Goal: Task Accomplishment & Management: Use online tool/utility

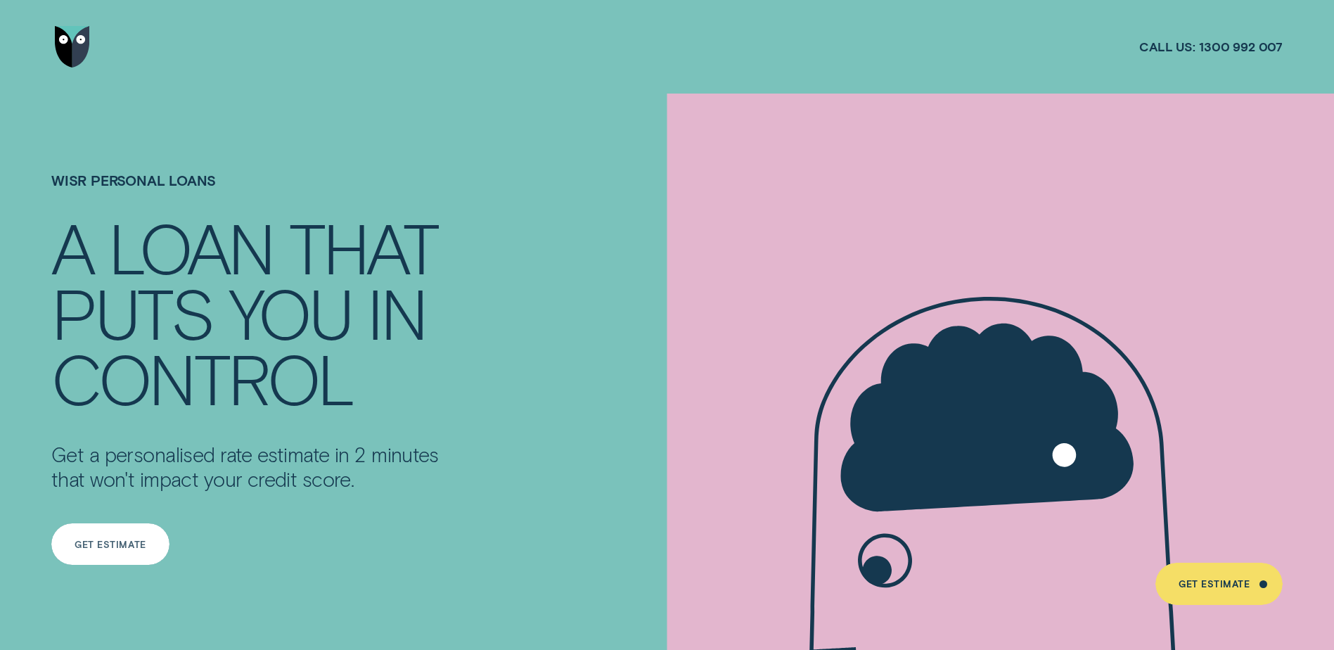
click at [131, 556] on div "Get Estimate" at bounding box center [110, 544] width 118 height 42
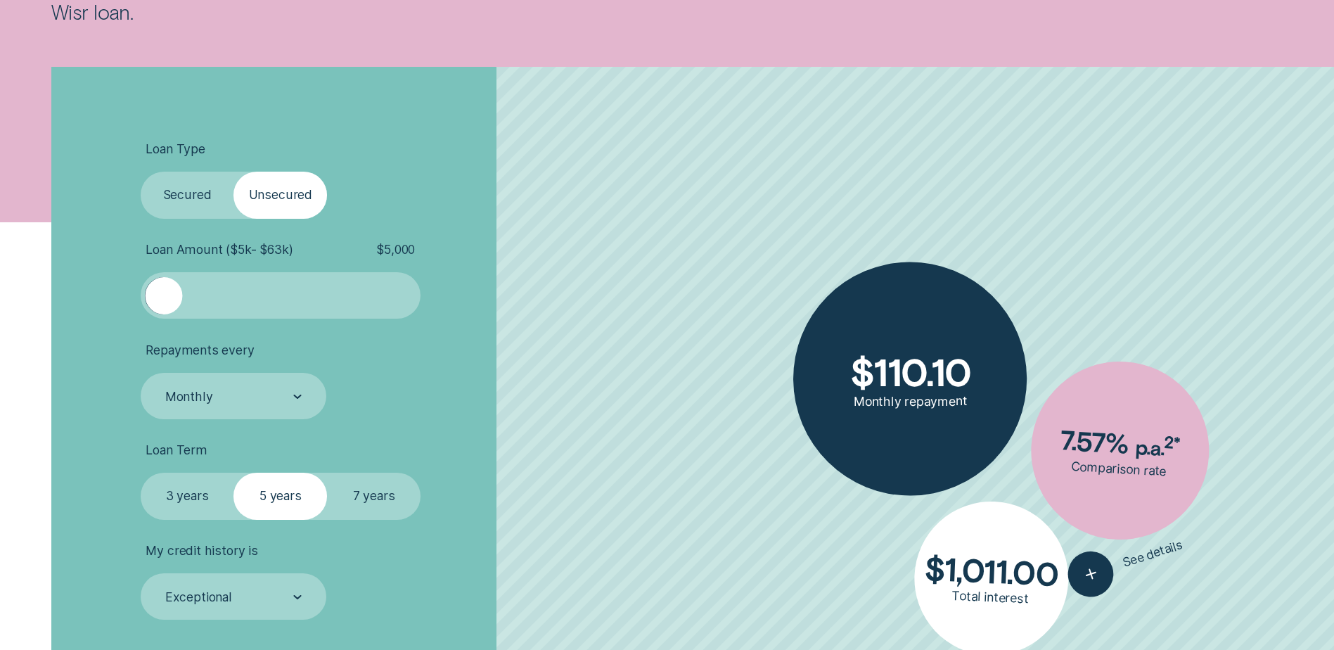
drag, startPoint x: 400, startPoint y: 393, endPoint x: 400, endPoint y: 435, distance: 42.2
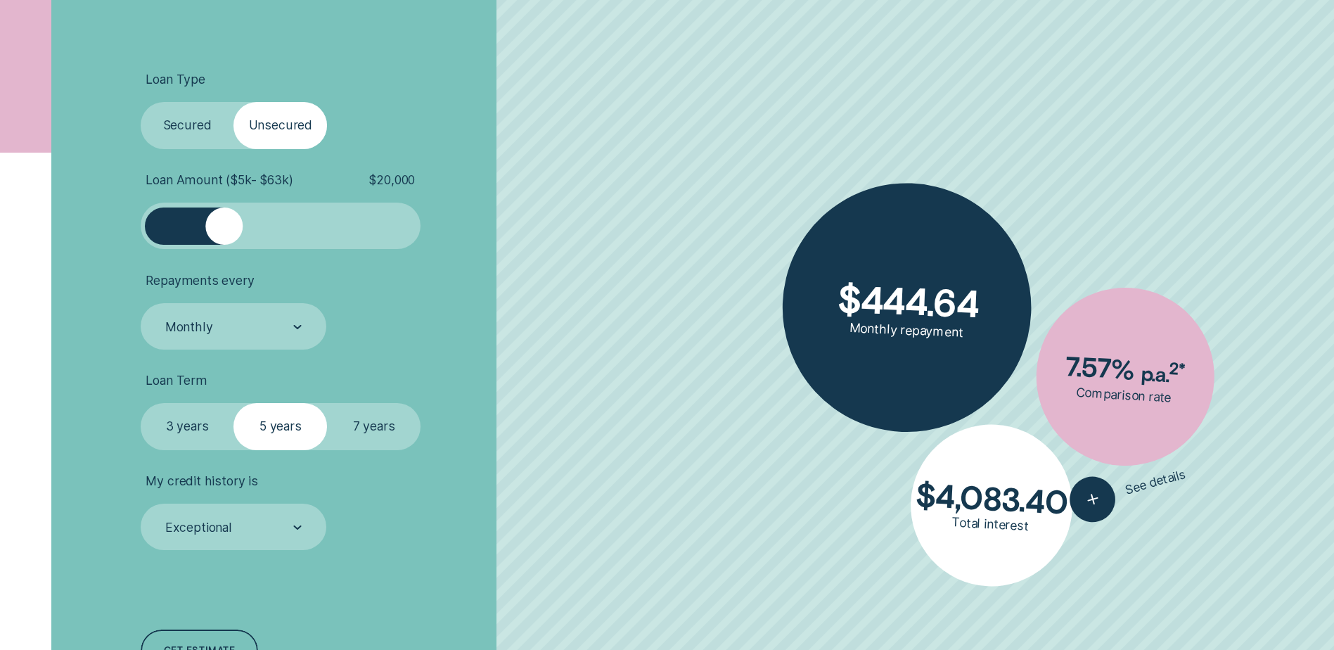
drag, startPoint x: 181, startPoint y: 229, endPoint x: 225, endPoint y: 231, distance: 44.4
click at [225, 231] on div at bounding box center [223, 225] width 37 height 37
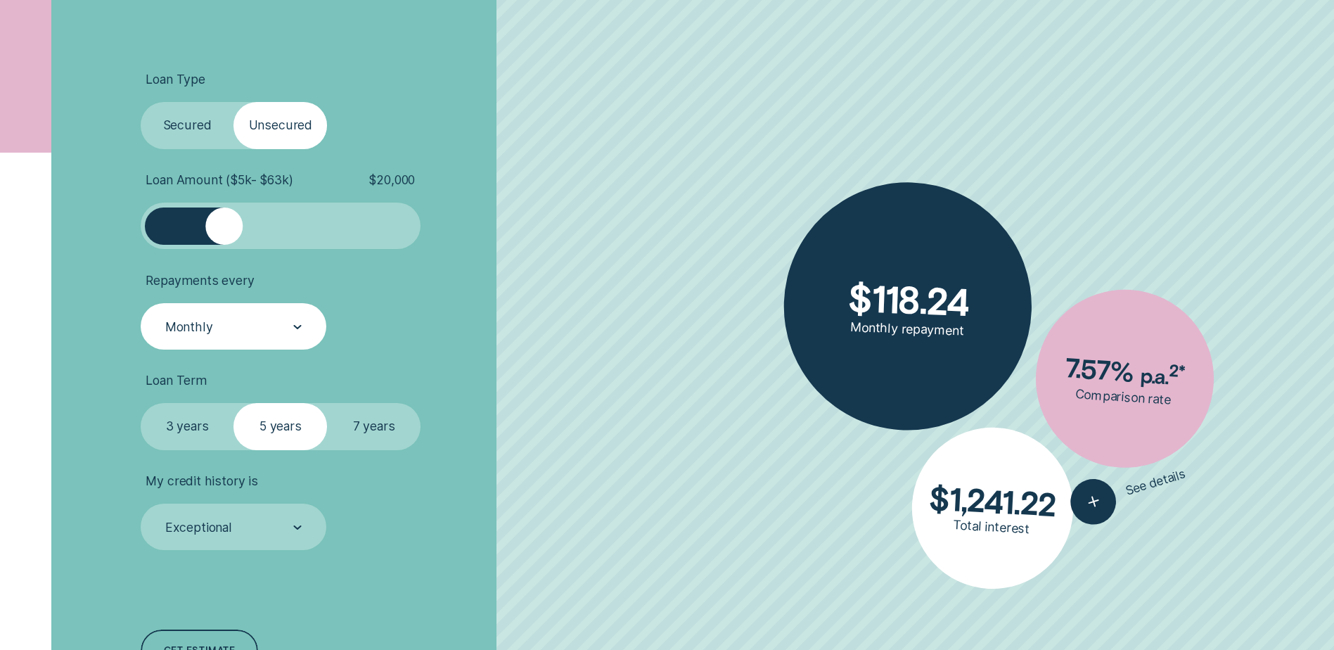
click at [256, 331] on div "Monthly" at bounding box center [233, 327] width 138 height 18
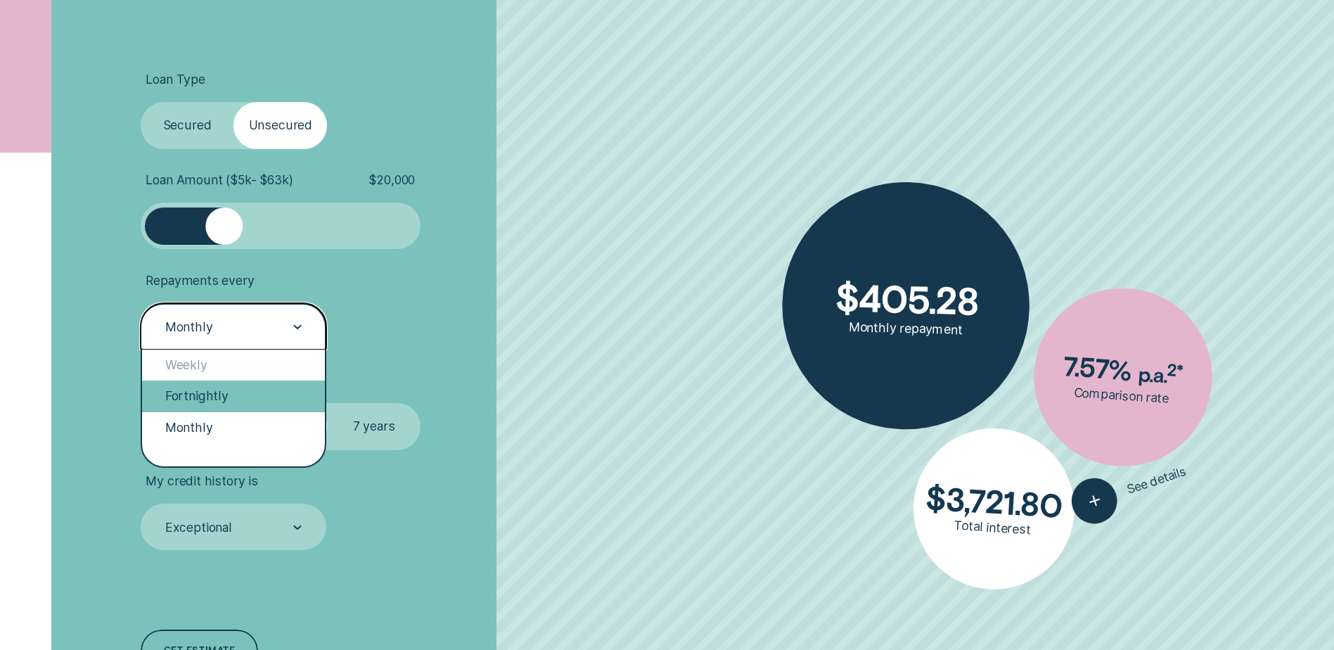
click at [183, 397] on div "Fortnightly" at bounding box center [233, 396] width 183 height 31
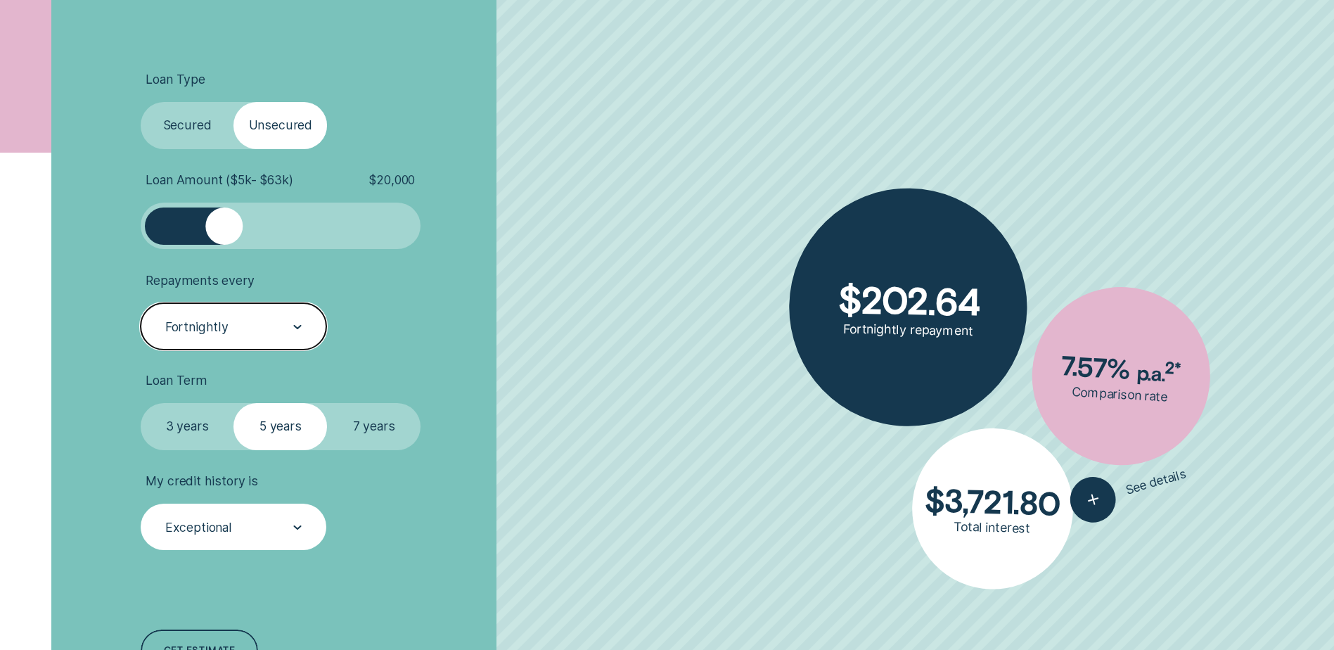
click at [188, 534] on div "Exceptional" at bounding box center [198, 527] width 67 height 15
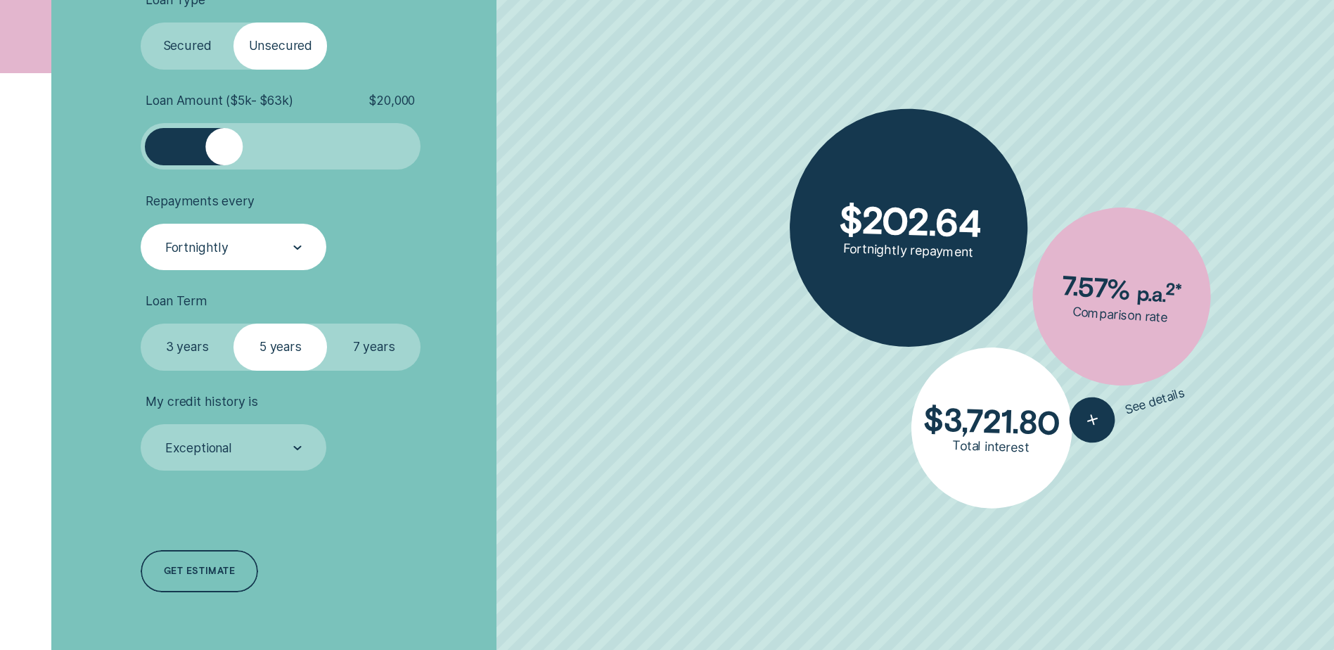
scroll to position [729, 0]
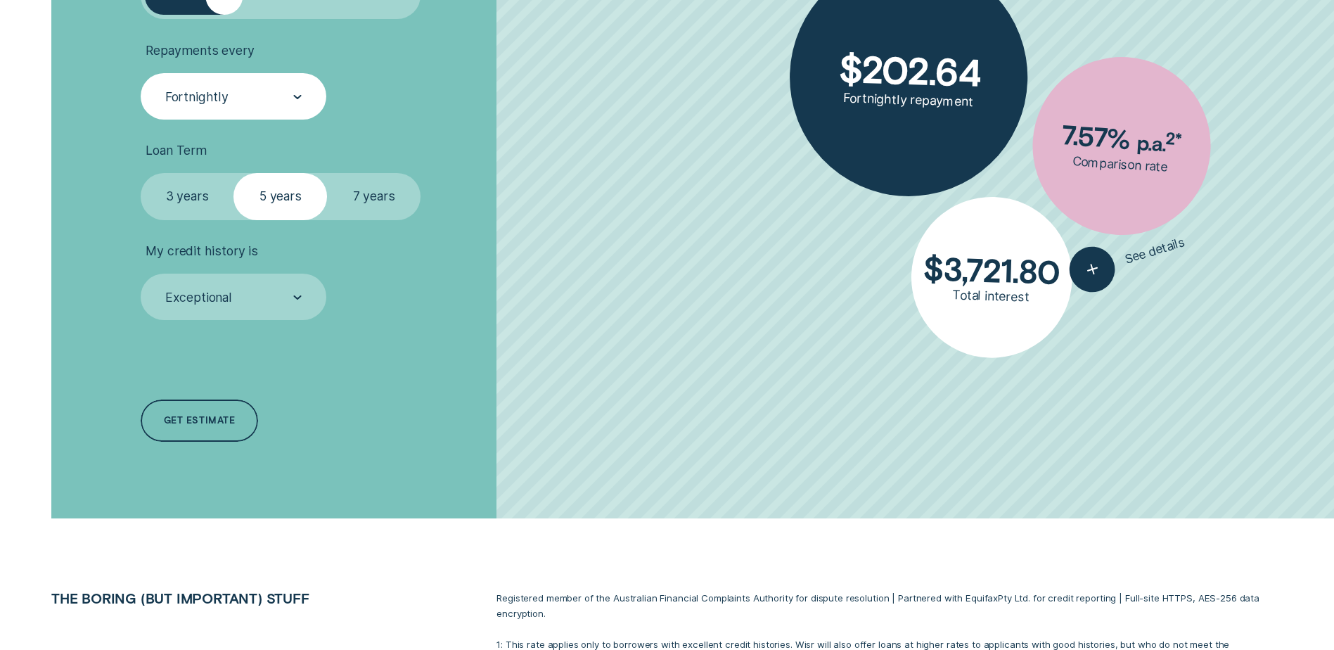
drag, startPoint x: 523, startPoint y: 438, endPoint x: 523, endPoint y: 523, distance: 85.1
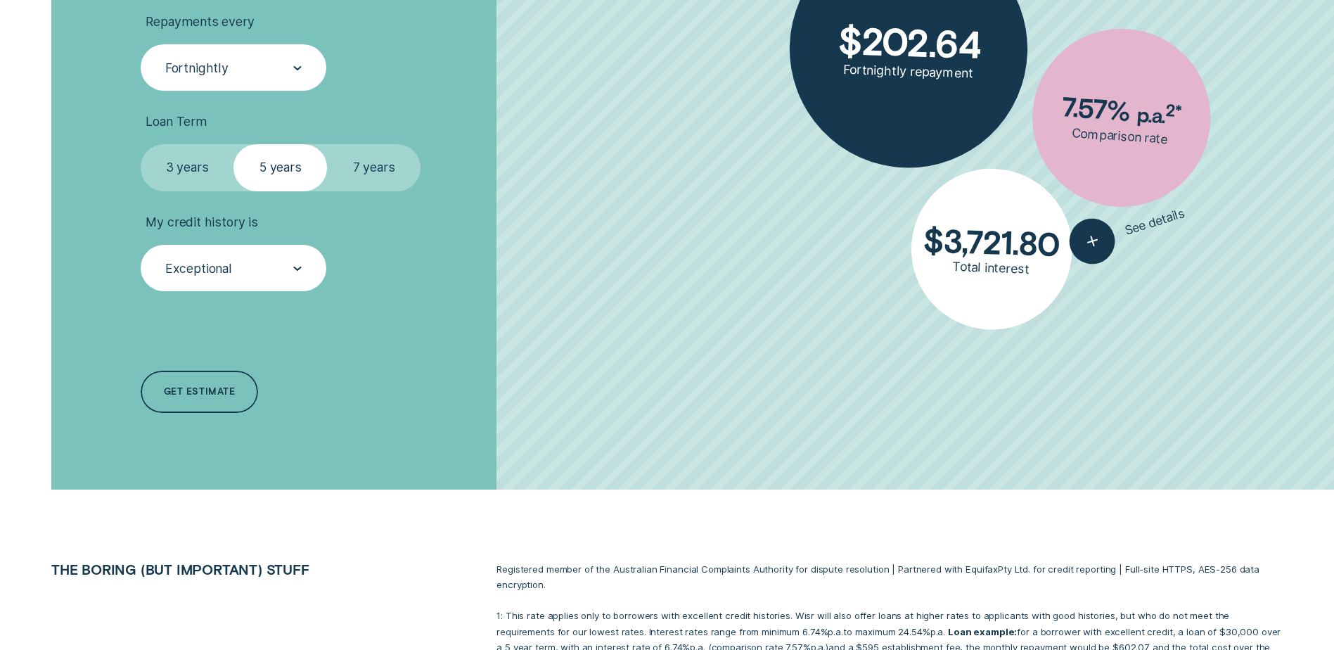
drag, startPoint x: 212, startPoint y: 218, endPoint x: 231, endPoint y: 259, distance: 45.0
click at [213, 227] on span "My credit history is" at bounding box center [202, 222] width 112 height 15
click at [231, 259] on div "Exceptional" at bounding box center [234, 268] width 186 height 46
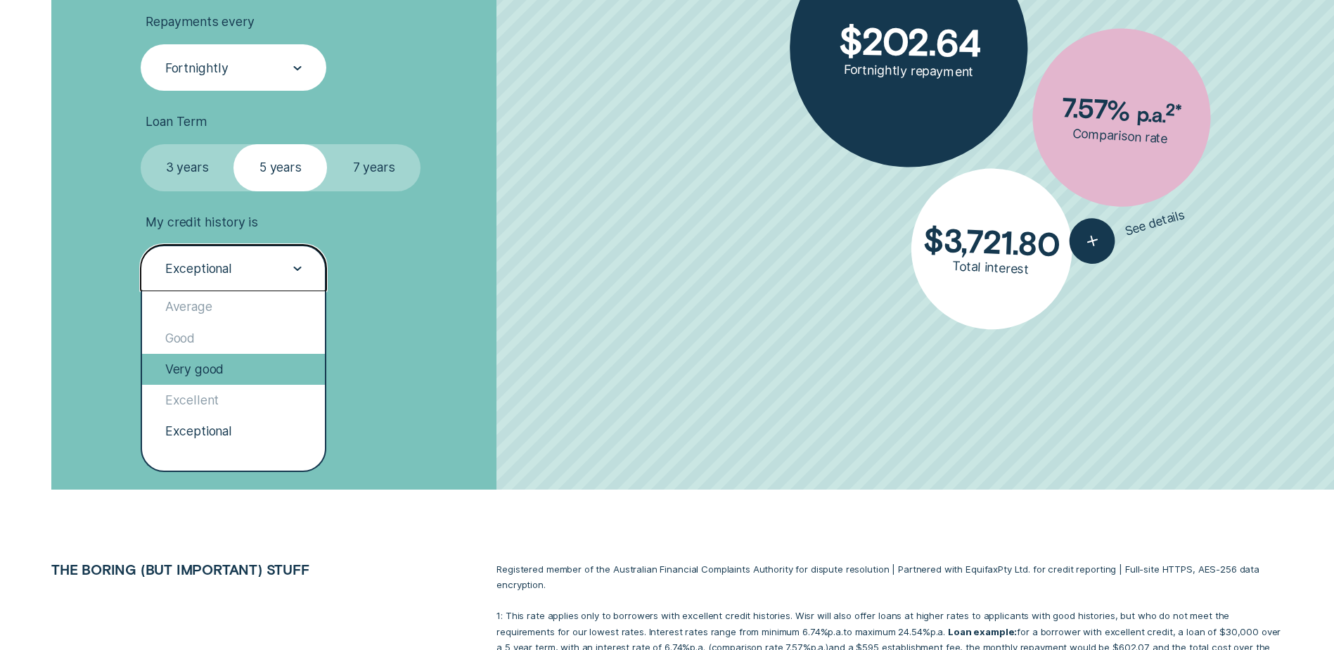
click at [212, 376] on div "Very good" at bounding box center [233, 369] width 183 height 31
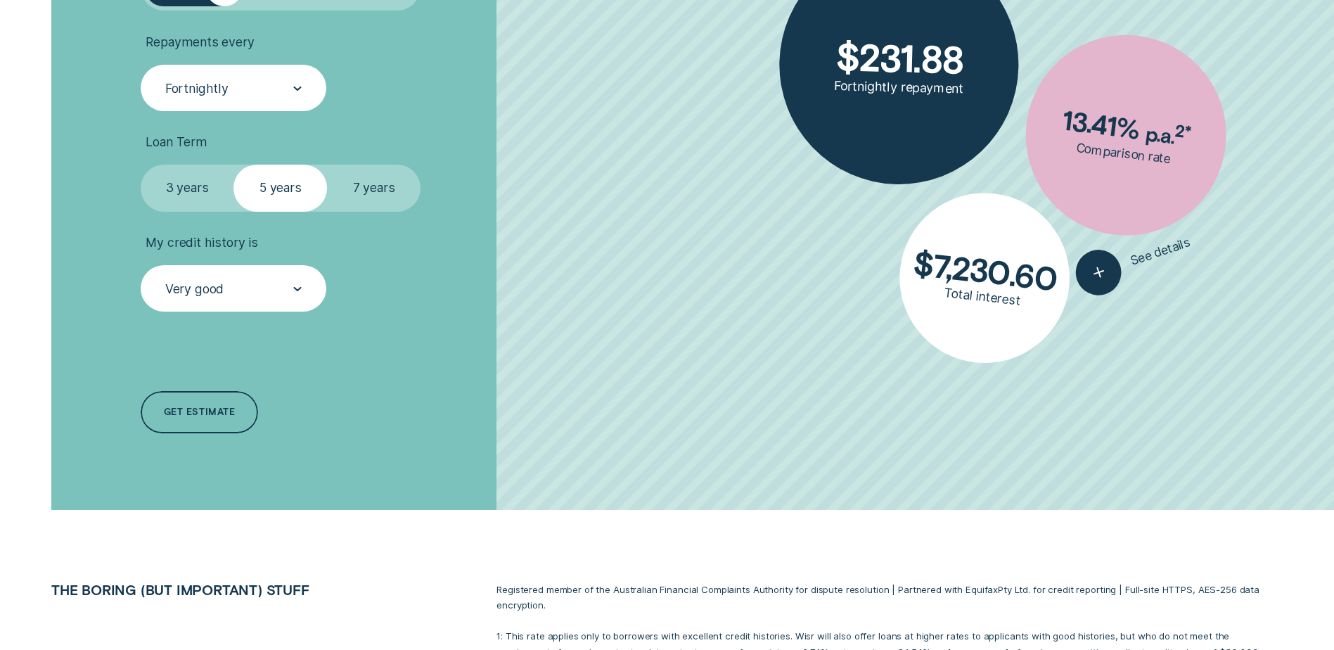
scroll to position [706, 0]
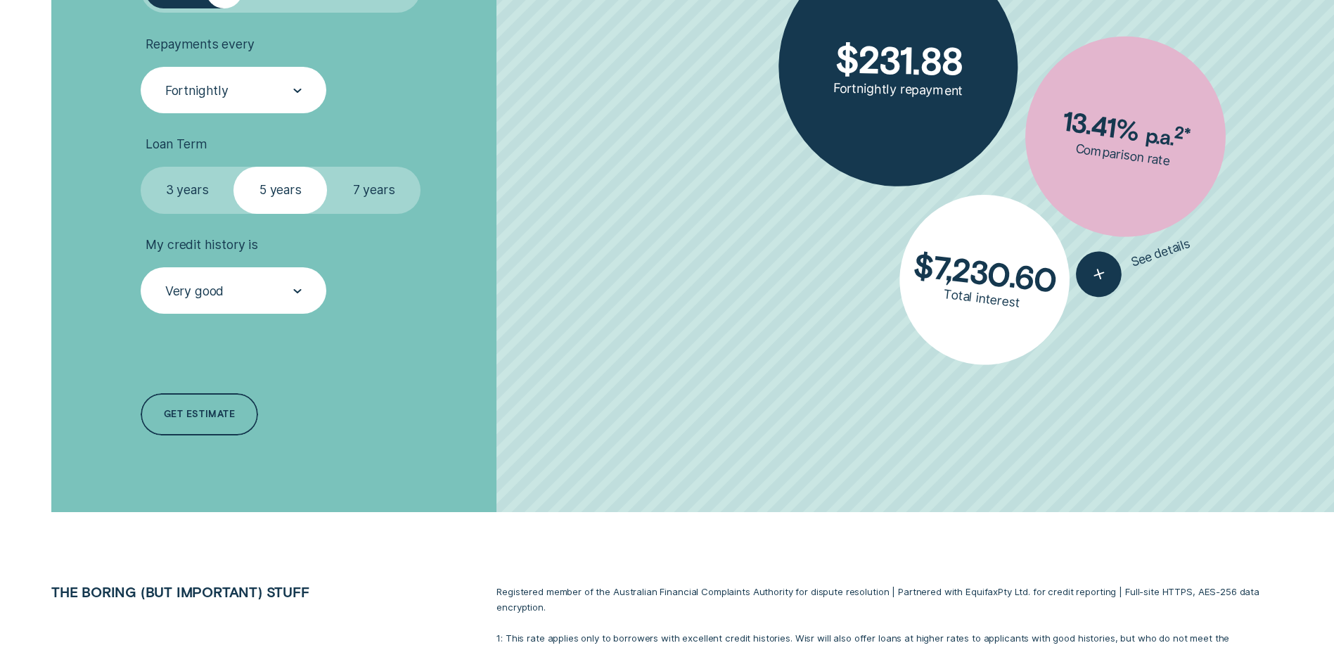
click at [287, 302] on div "Very good" at bounding box center [234, 290] width 186 height 46
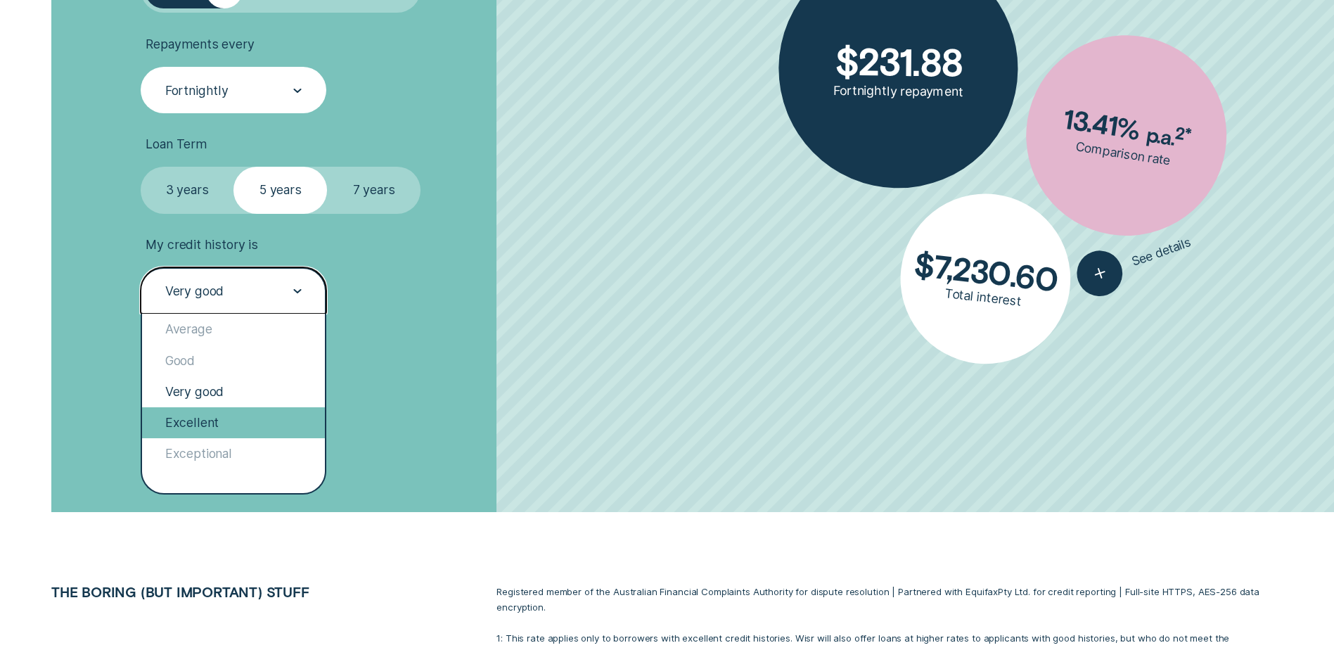
click at [210, 415] on div "Excellent" at bounding box center [233, 422] width 183 height 31
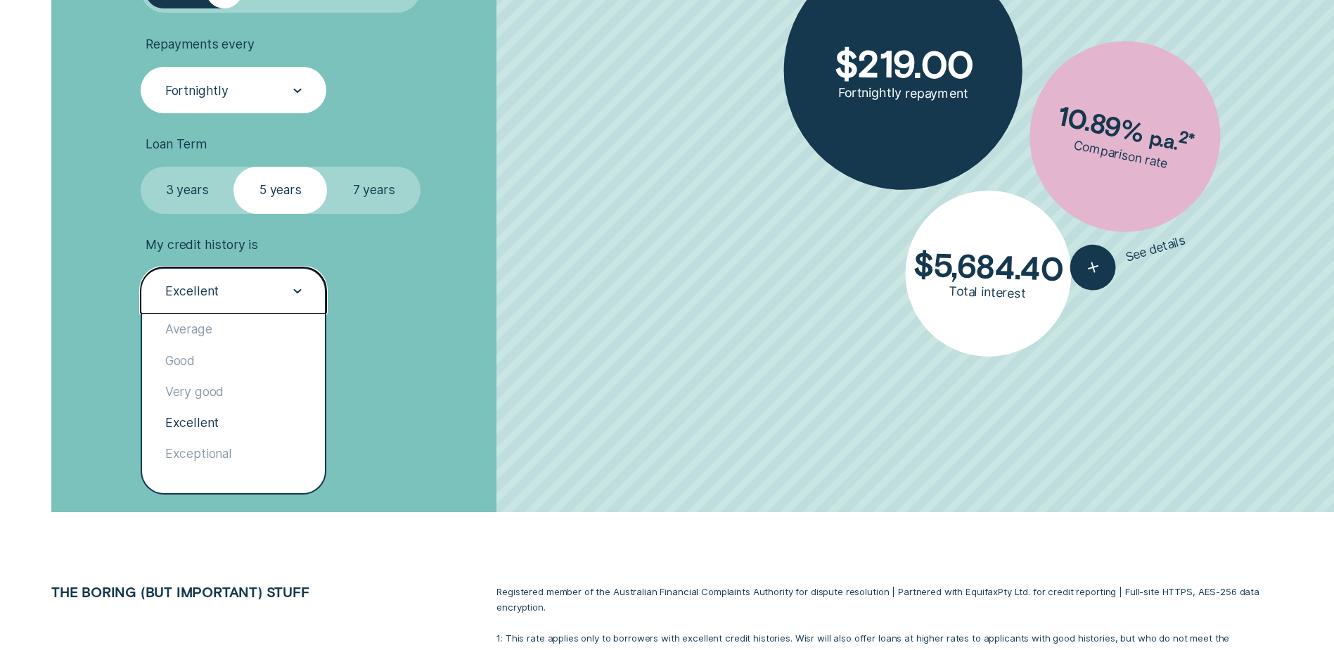
click at [267, 286] on div "Excellent" at bounding box center [233, 292] width 138 height 18
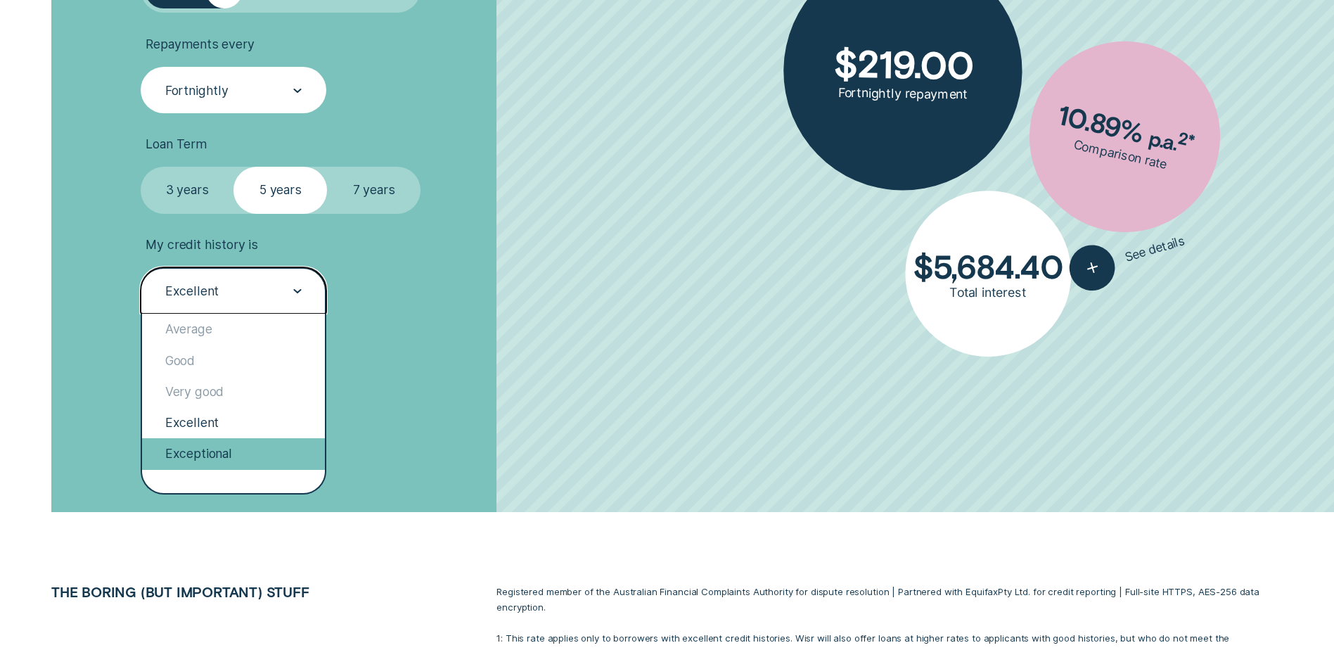
click at [217, 455] on div "Exceptional" at bounding box center [233, 453] width 183 height 31
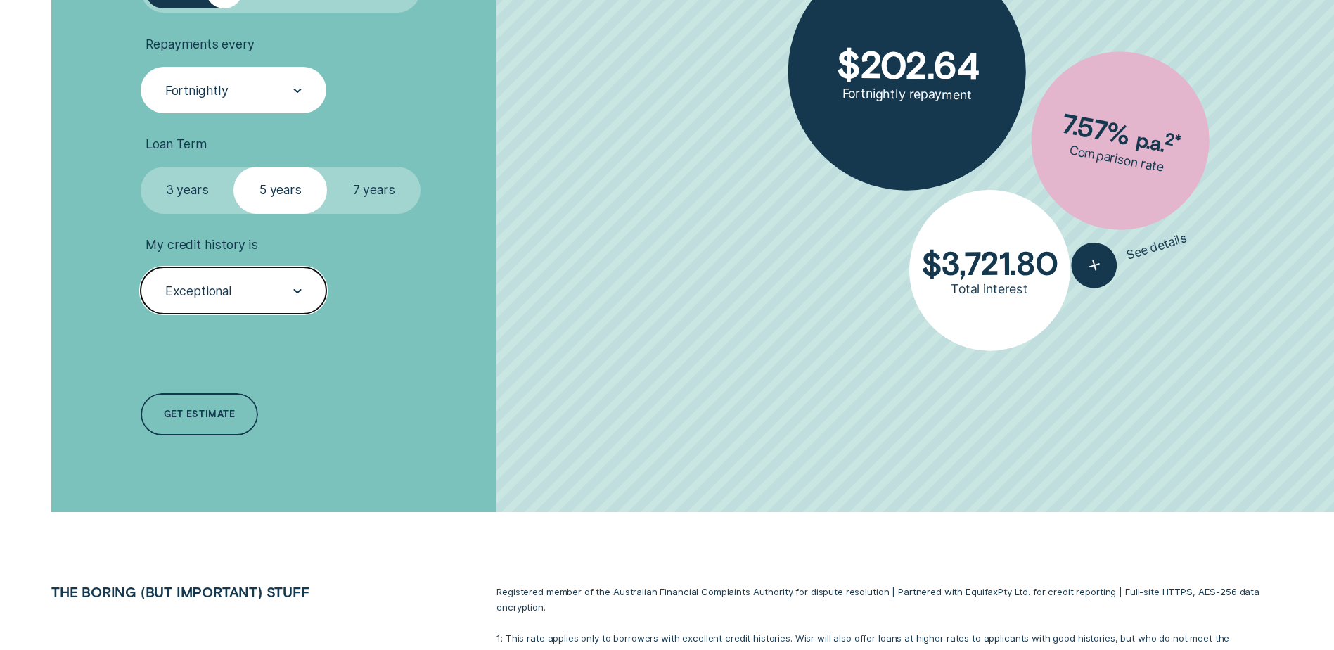
click at [205, 300] on div "Exceptional" at bounding box center [234, 290] width 186 height 46
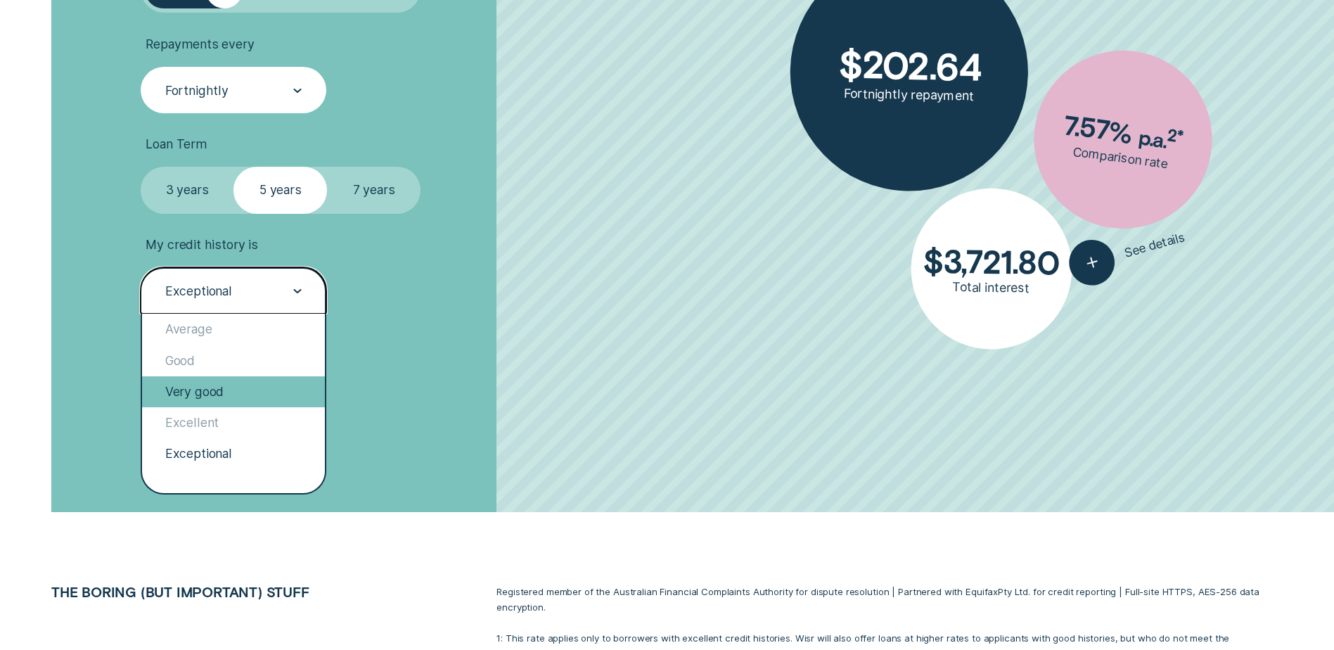
click at [202, 394] on div "Very good" at bounding box center [233, 391] width 183 height 31
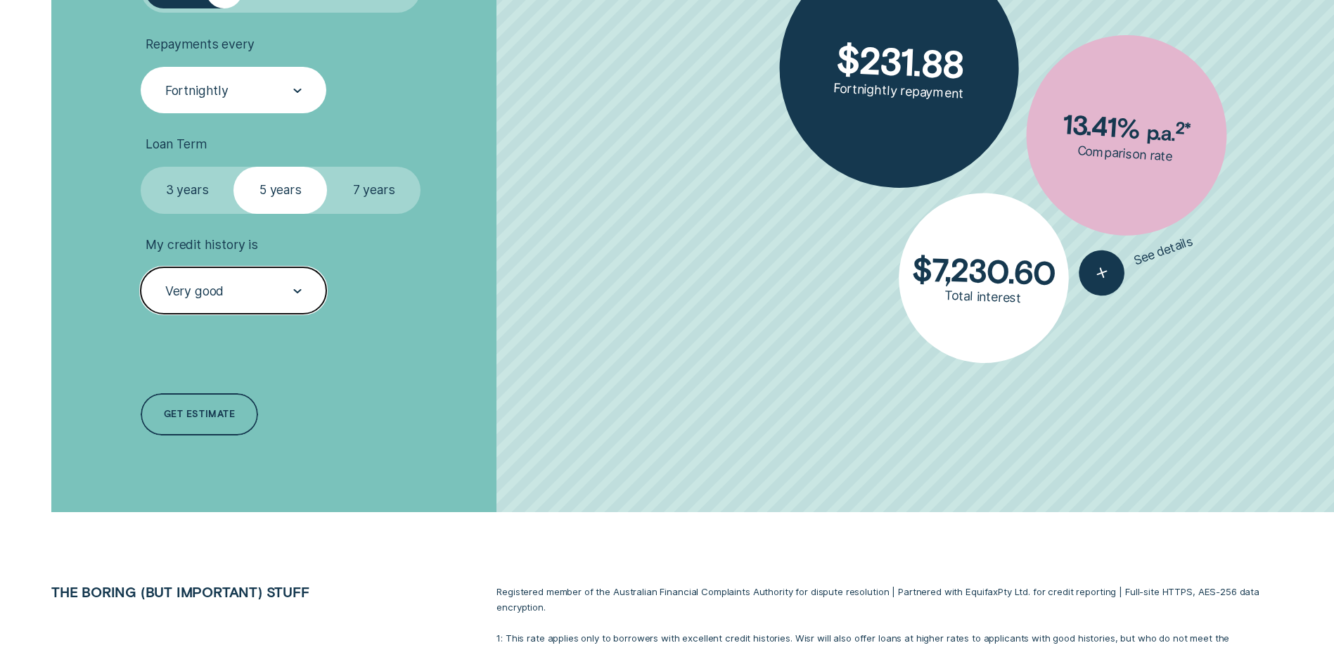
click at [252, 287] on div "Very good" at bounding box center [233, 292] width 138 height 18
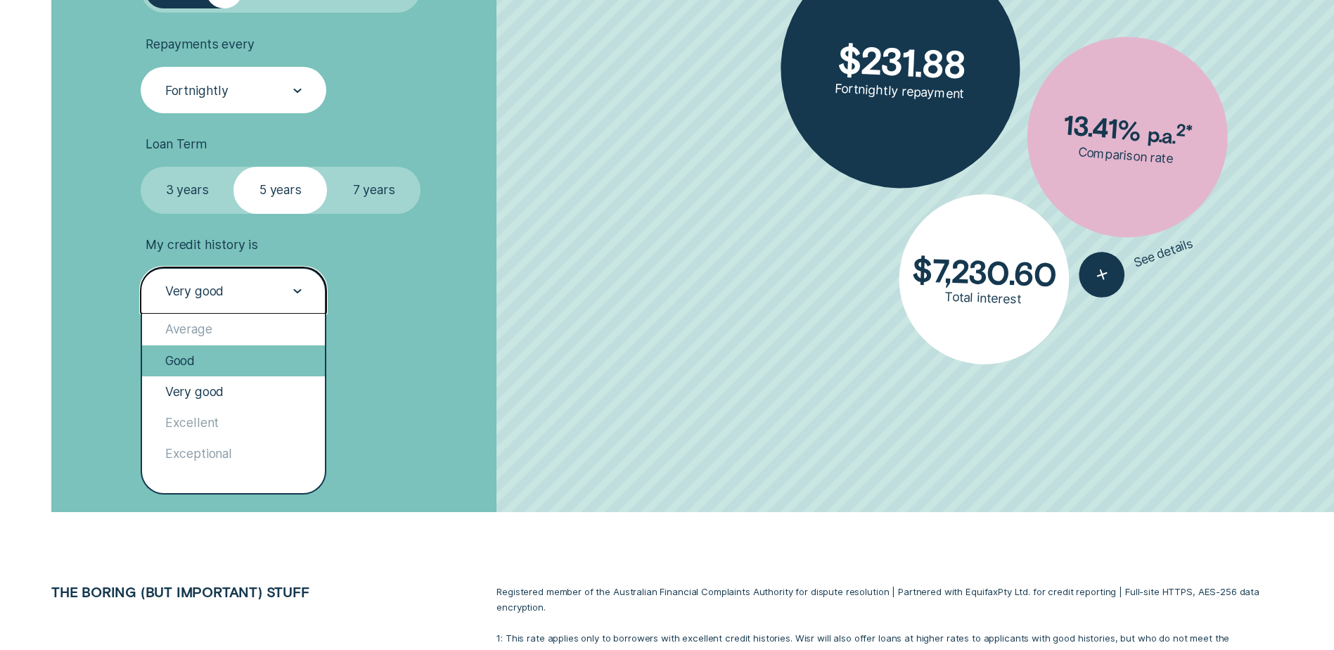
click at [226, 369] on div "Good" at bounding box center [233, 360] width 183 height 31
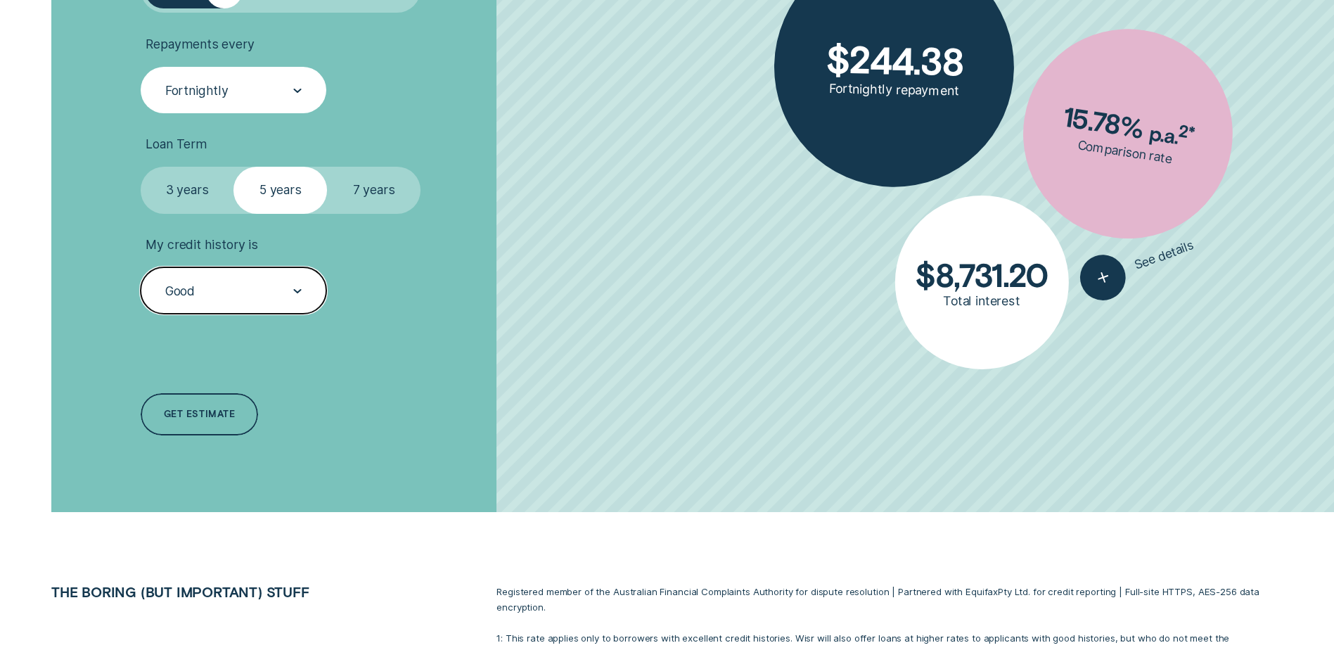
click at [242, 301] on div "Good" at bounding box center [234, 290] width 186 height 46
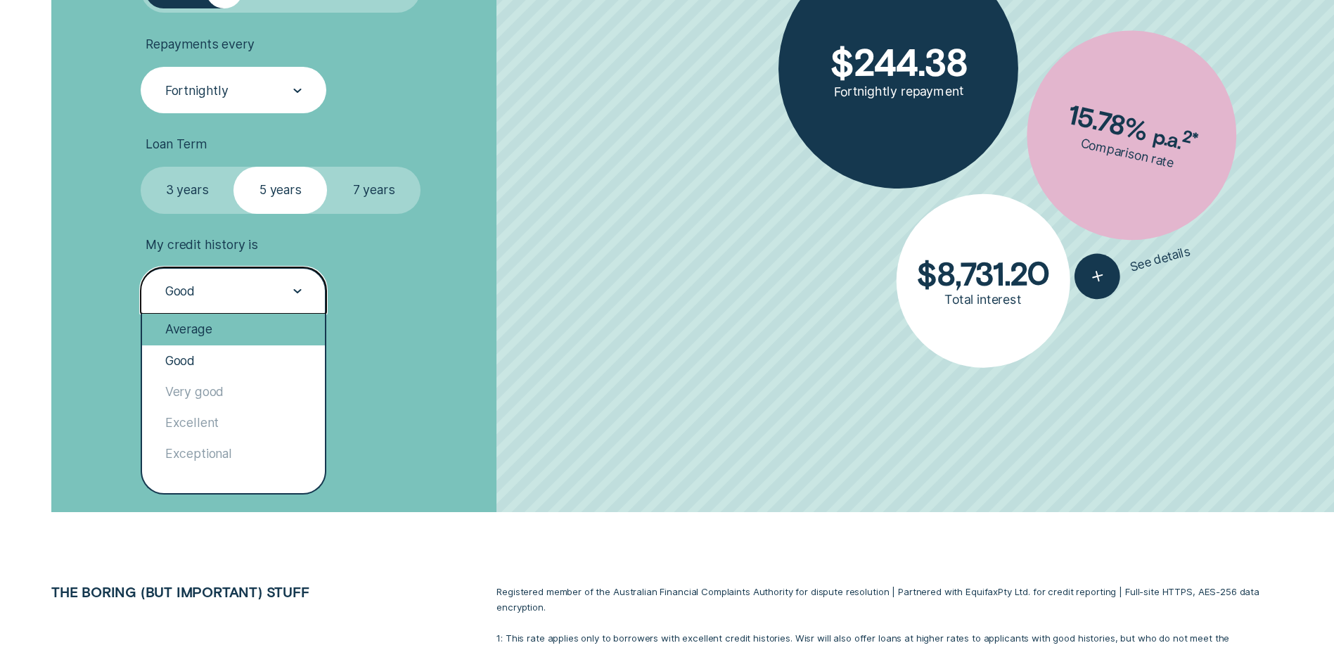
click at [214, 333] on div "Average" at bounding box center [233, 329] width 183 height 31
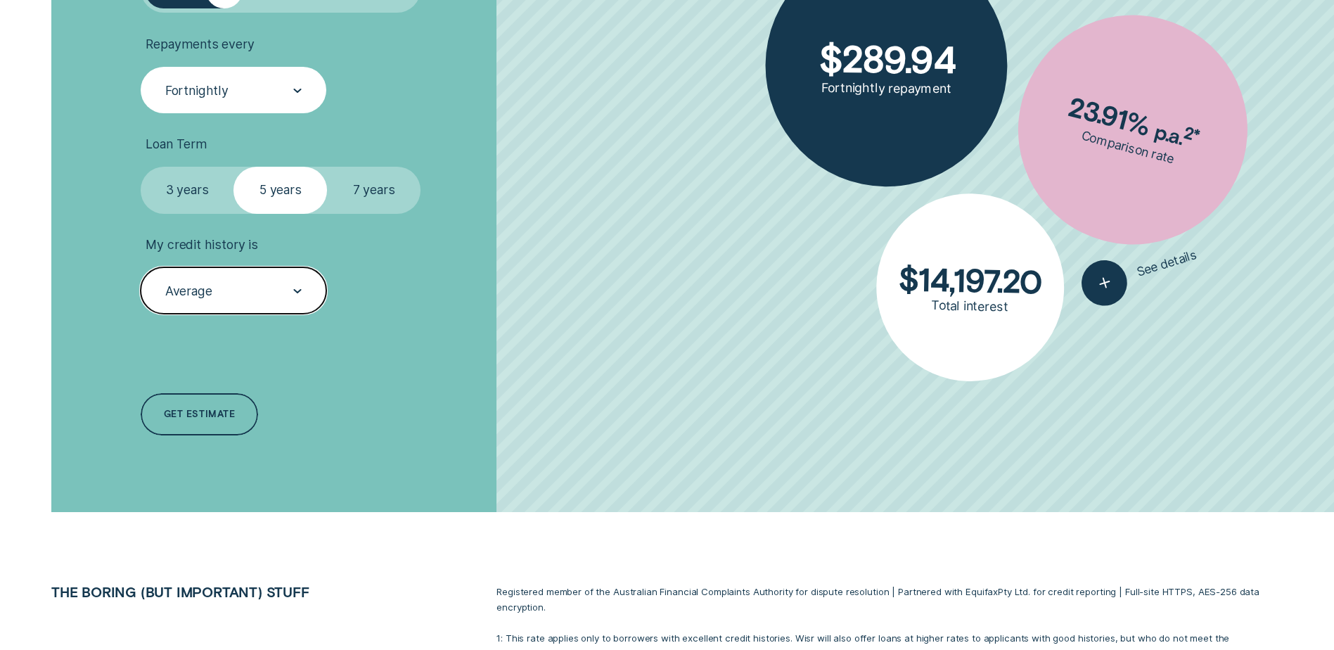
click at [225, 283] on div "Average" at bounding box center [233, 292] width 138 height 18
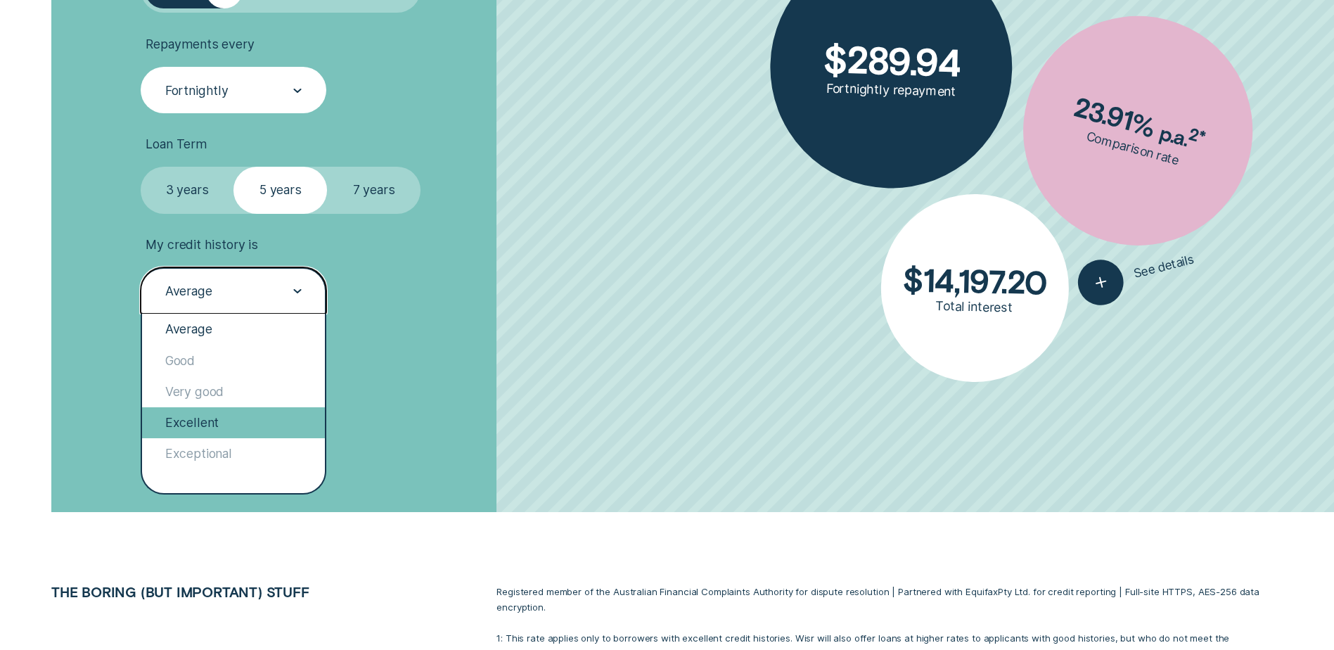
click at [192, 430] on div "Excellent" at bounding box center [233, 422] width 183 height 31
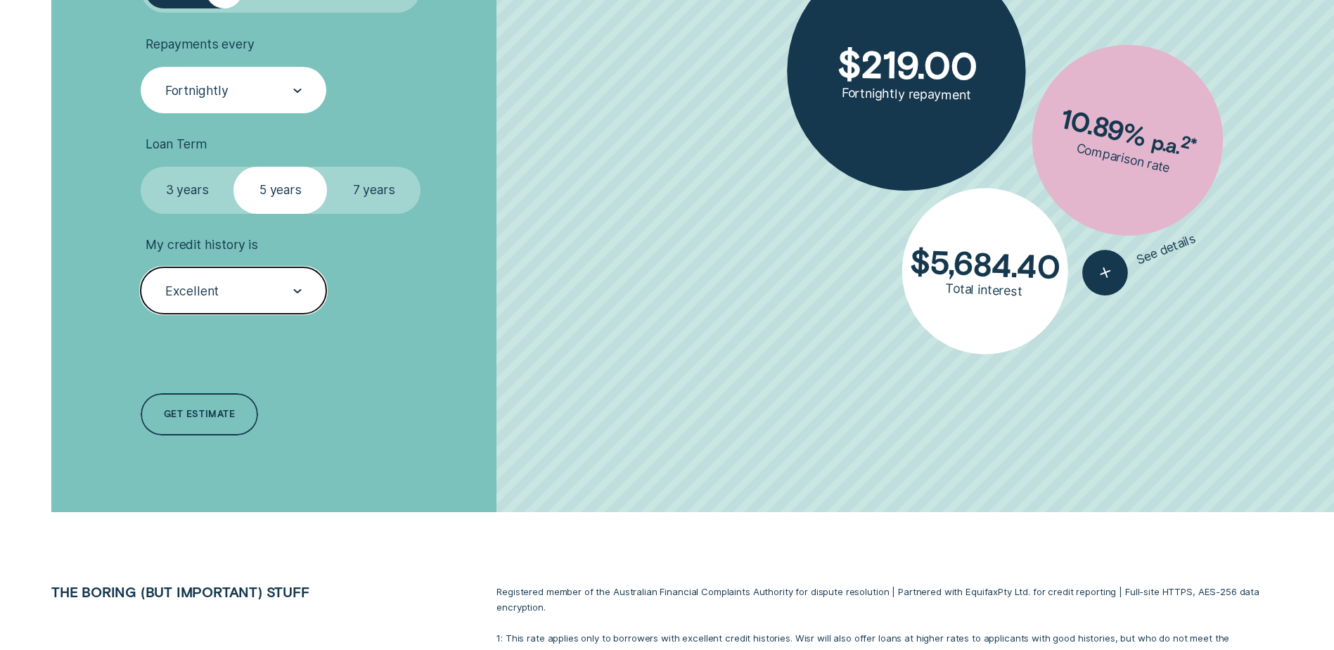
click at [231, 285] on div "Excellent" at bounding box center [233, 292] width 138 height 18
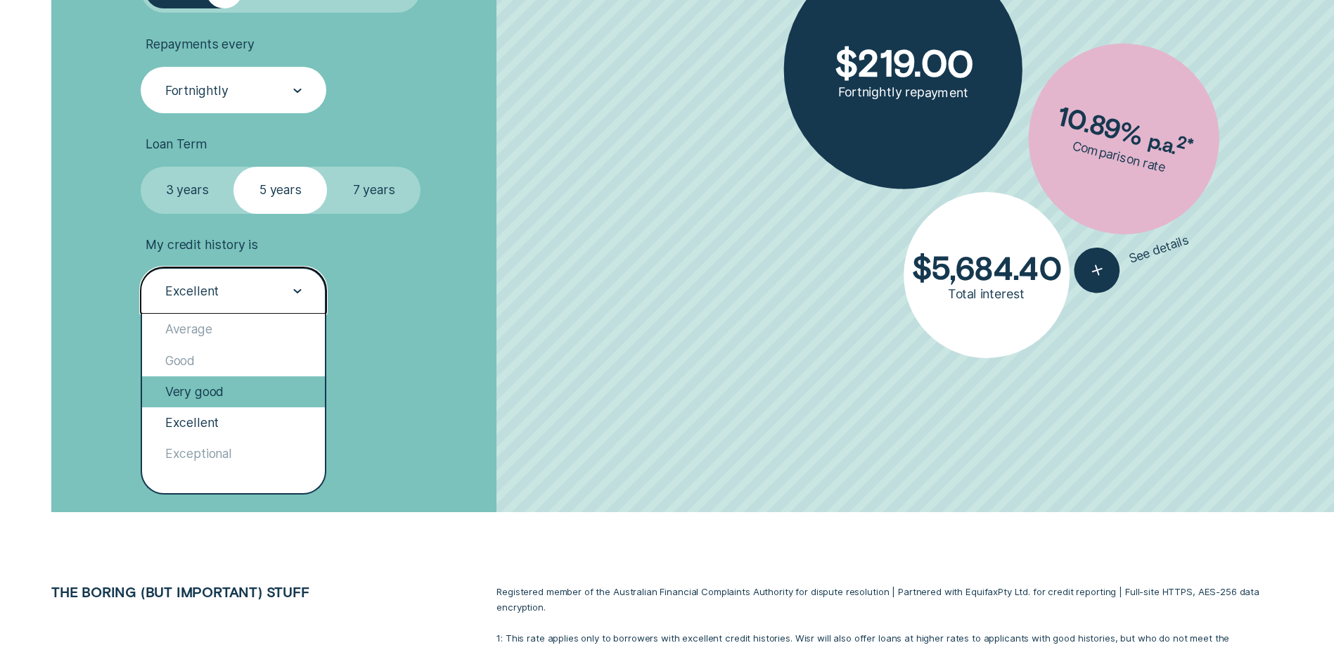
click at [198, 396] on div "Very good" at bounding box center [233, 391] width 183 height 31
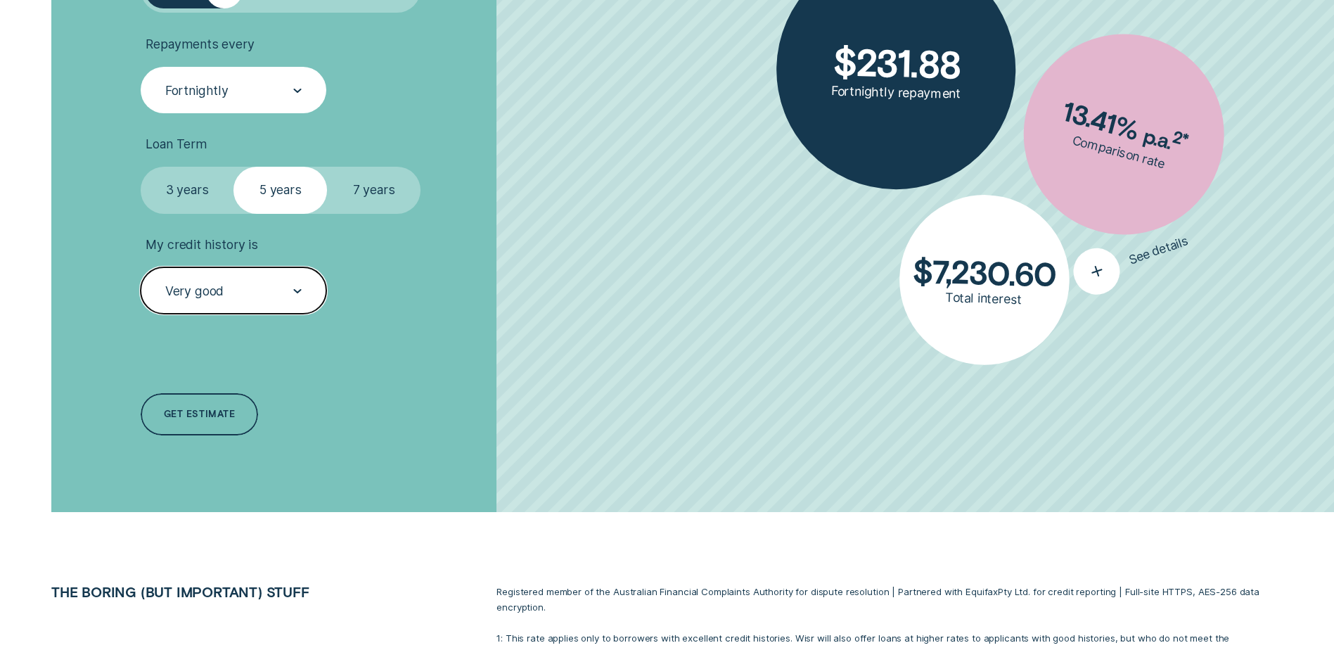
click at [1110, 269] on div "button" at bounding box center [1097, 271] width 59 height 59
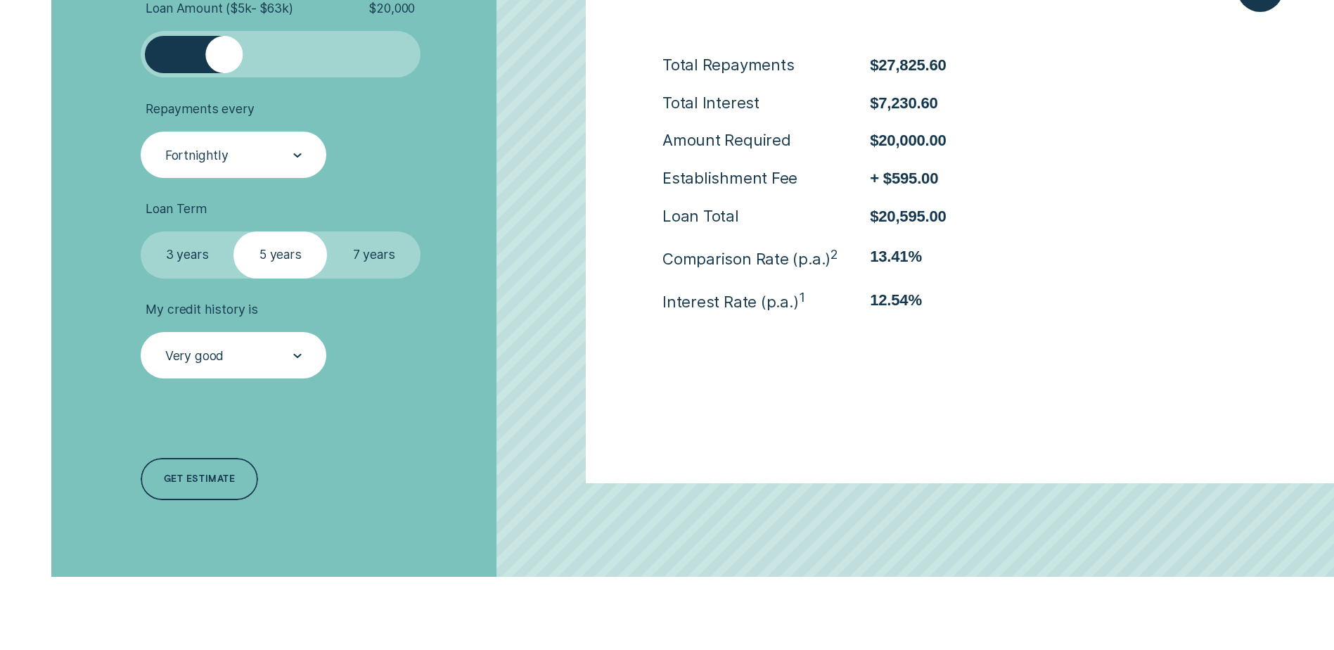
scroll to position [591, 0]
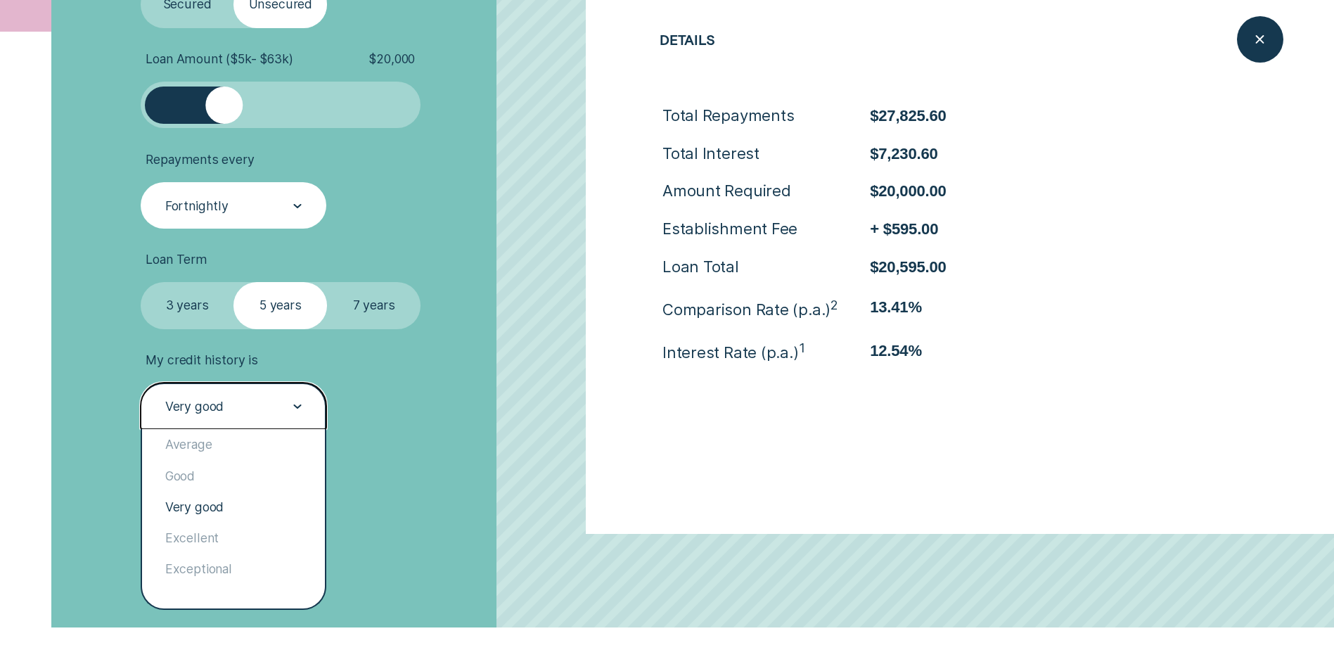
click at [297, 411] on div at bounding box center [297, 406] width 8 height 45
click at [217, 544] on div "Excellent" at bounding box center [233, 538] width 183 height 31
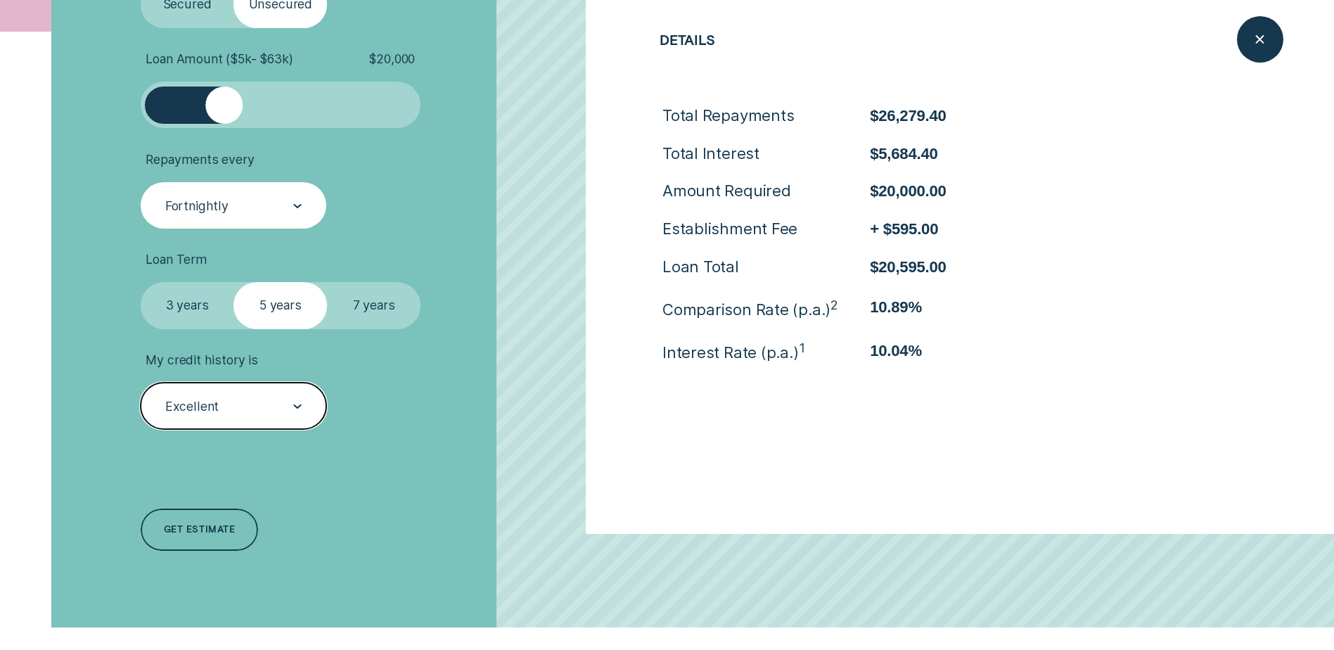
click at [257, 405] on div "Excellent" at bounding box center [233, 407] width 138 height 18
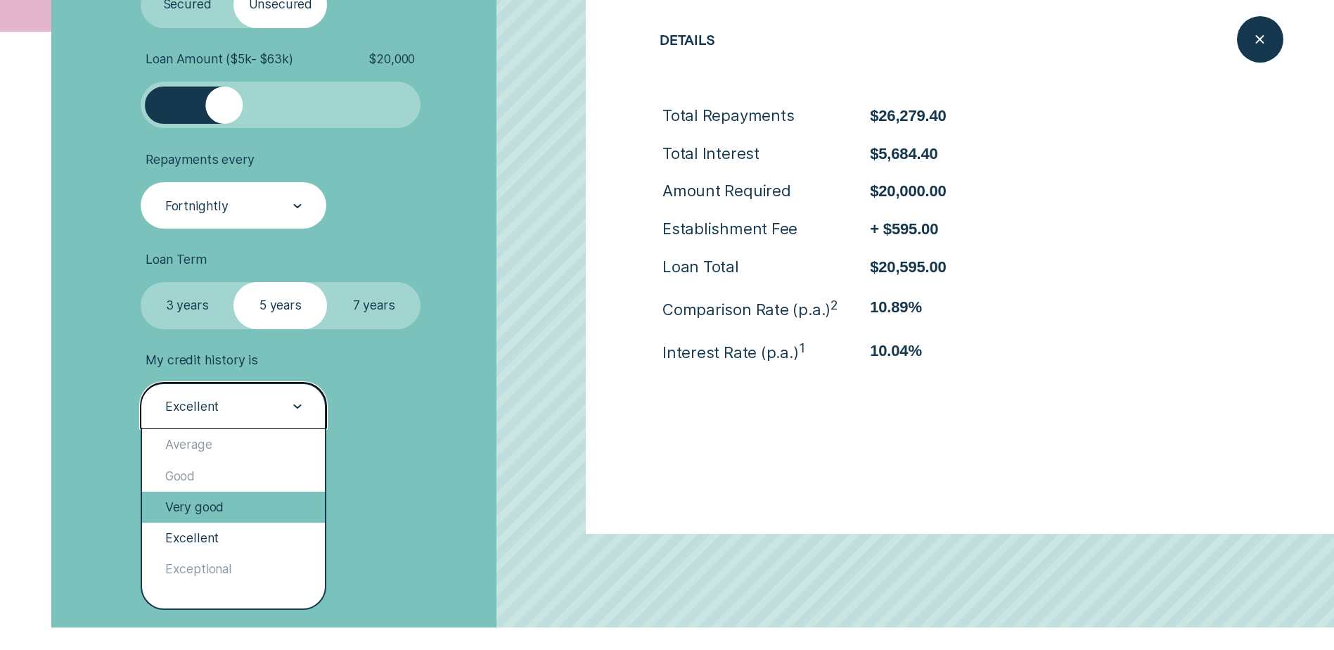
click at [210, 517] on div "Very good" at bounding box center [233, 507] width 183 height 31
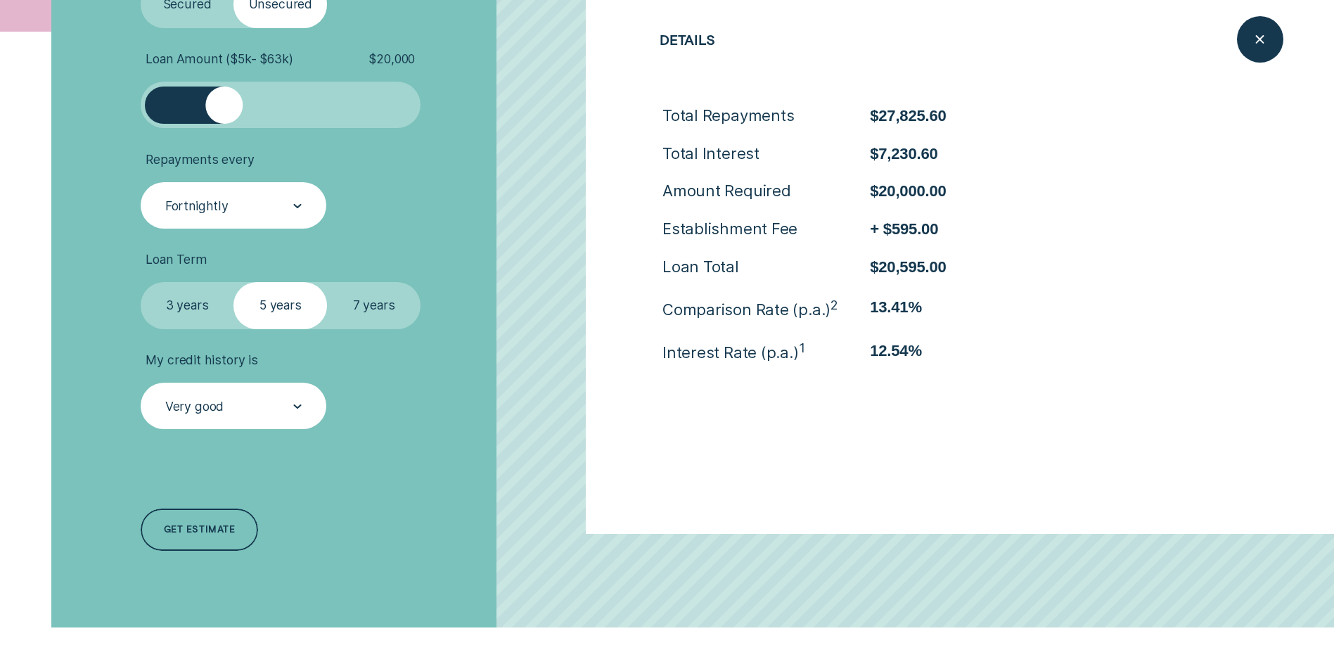
click at [350, 496] on div "Loan Type Select Loan Type Secured Unsecured Loan Amount ( $5k - $63k ) $ 20,00…" at bounding box center [355, 251] width 445 height 751
click at [1254, 43] on icon "Close loan details" at bounding box center [1260, 40] width 24 height 22
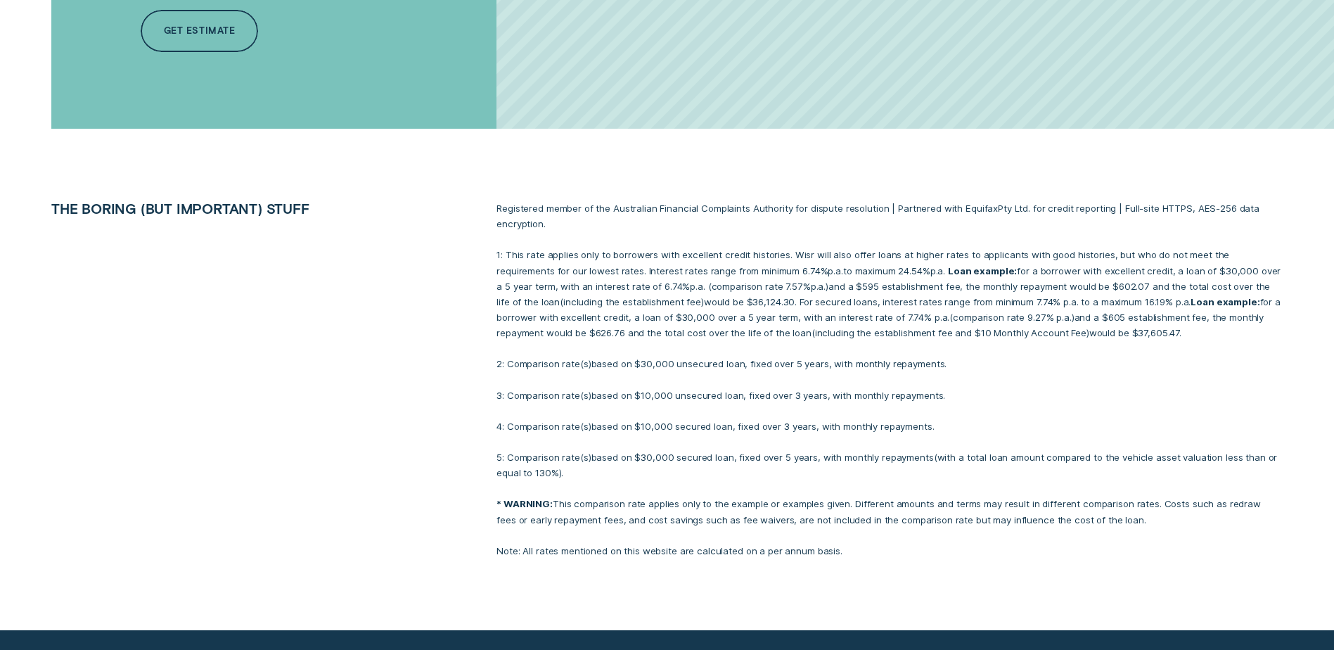
drag, startPoint x: 511, startPoint y: 482, endPoint x: 516, endPoint y: 537, distance: 54.4
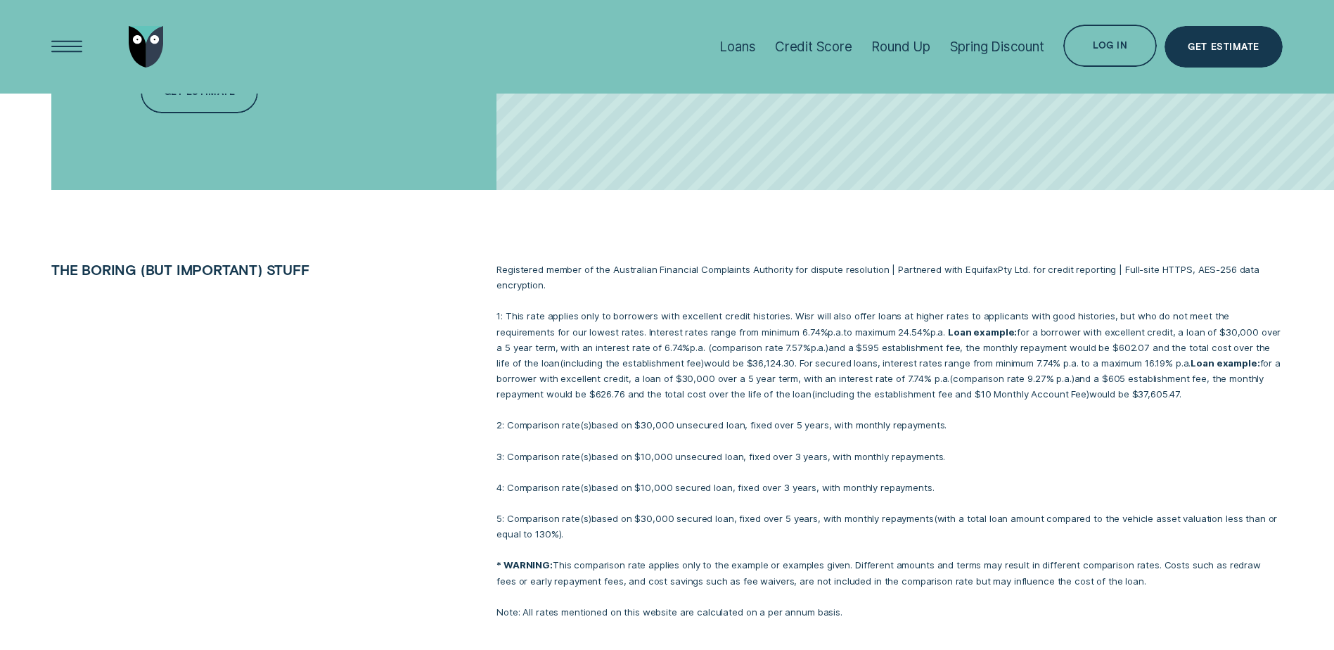
scroll to position [779, 0]
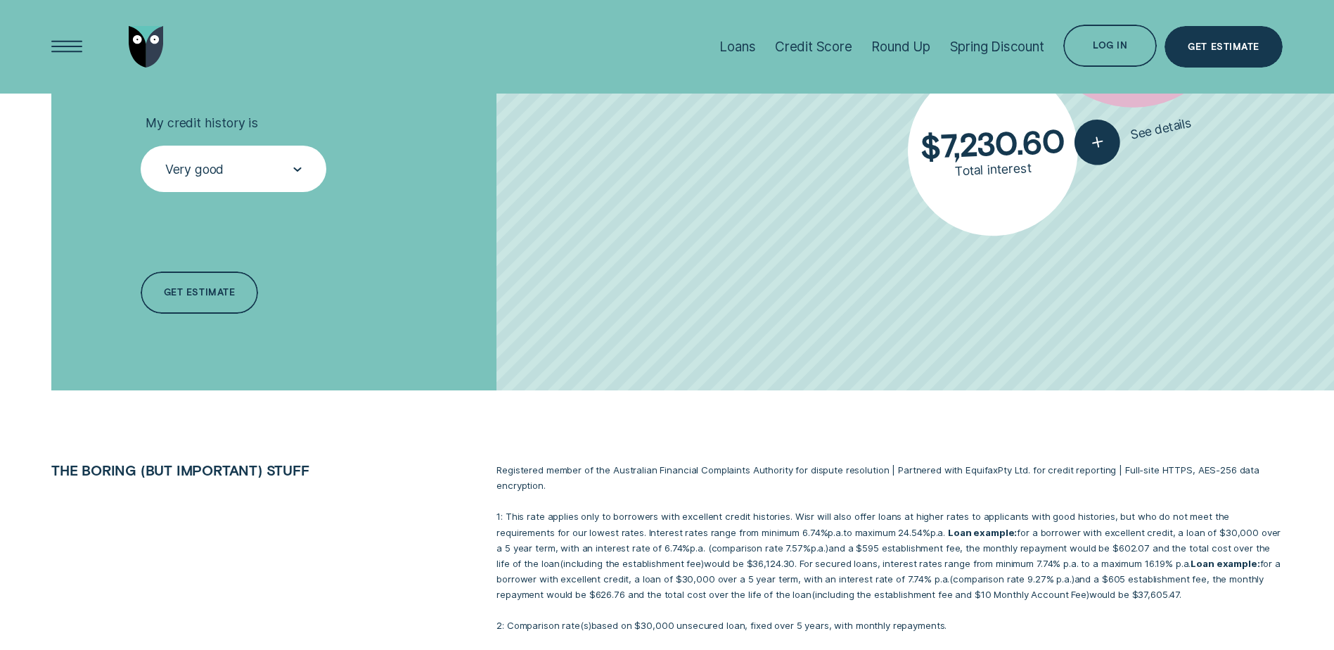
drag, startPoint x: 491, startPoint y: 514, endPoint x: 484, endPoint y: 409, distance: 105.0
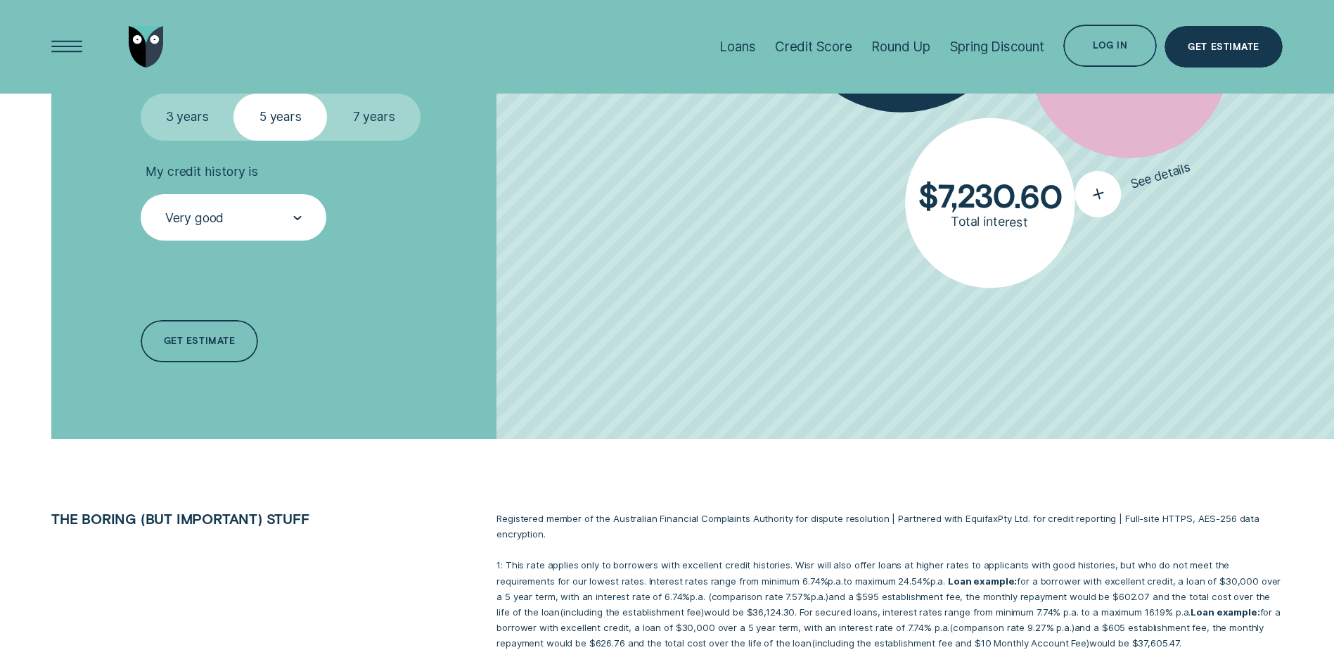
click at [1106, 184] on icon "button" at bounding box center [1098, 194] width 28 height 27
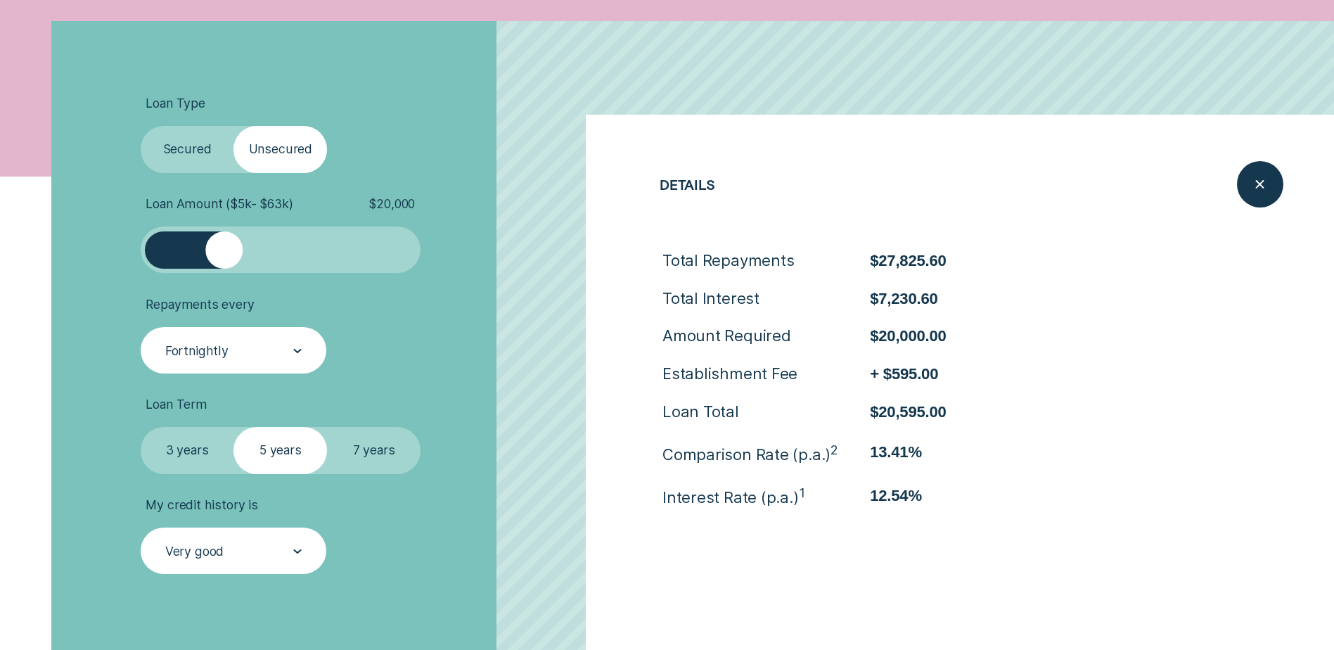
scroll to position [430, 0]
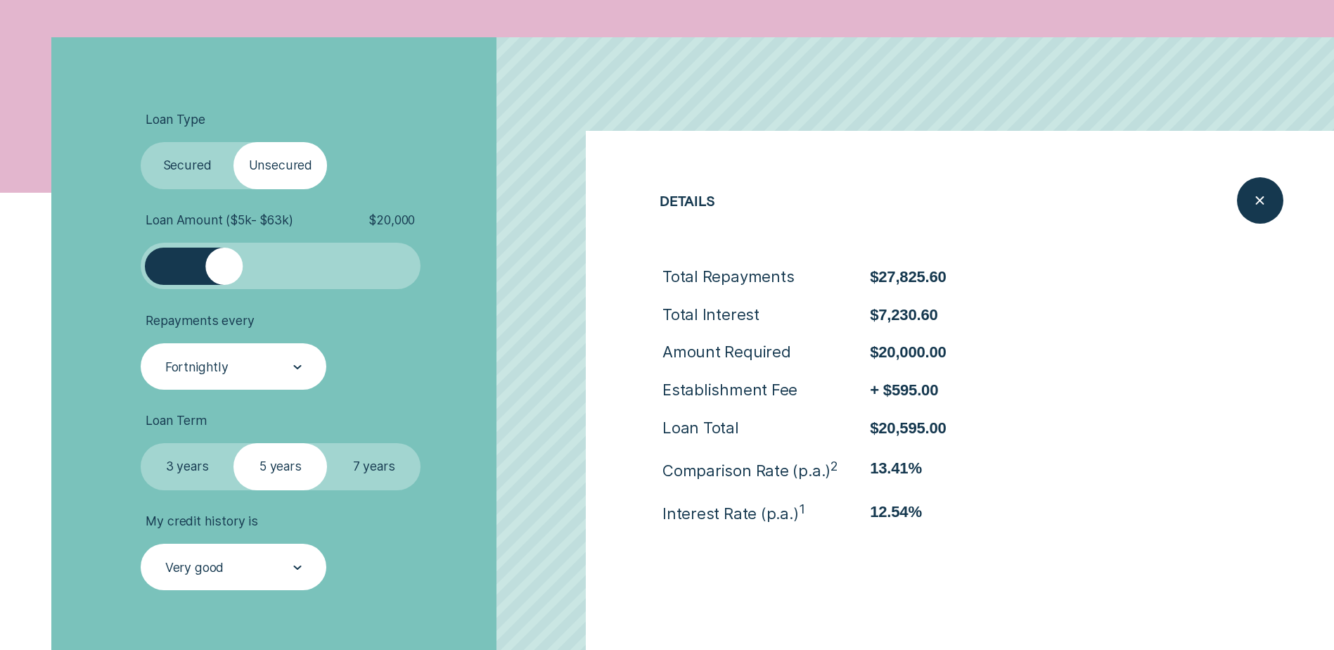
click at [558, 452] on li "Loan Term Select Loan Term 3 years 5 years 7 years" at bounding box center [356, 451] width 430 height 77
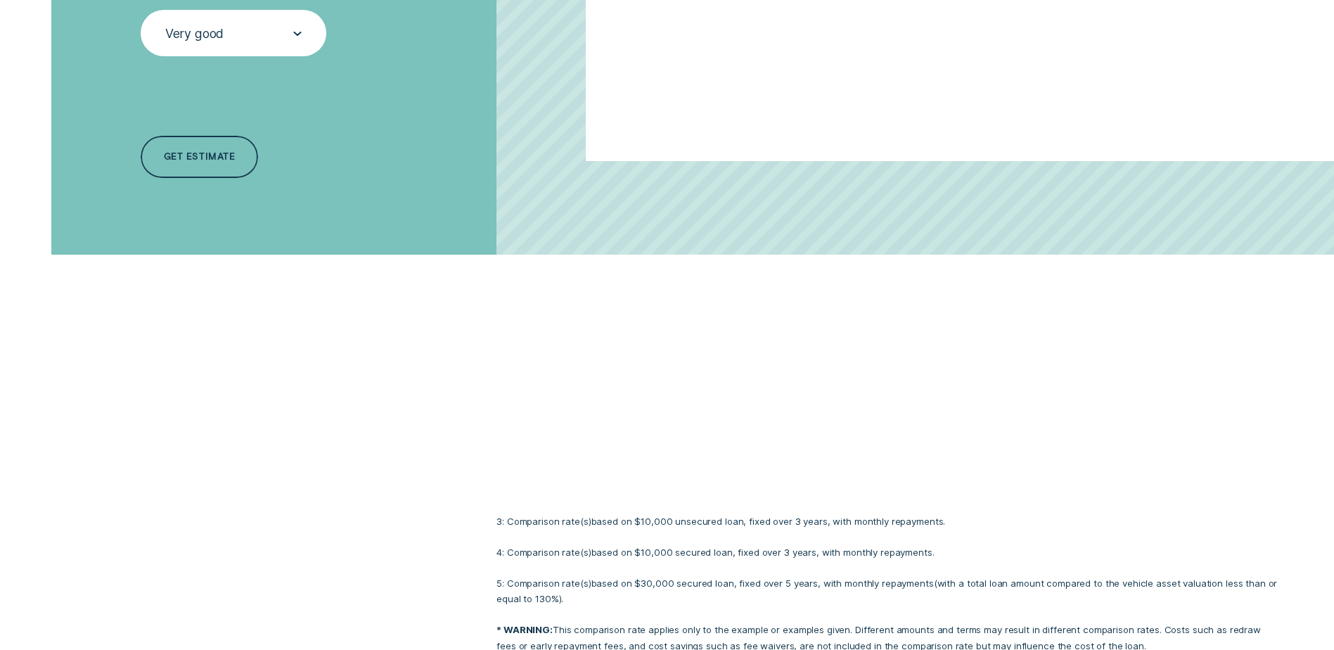
drag, startPoint x: 558, startPoint y: 452, endPoint x: 562, endPoint y: 553, distance: 101.3
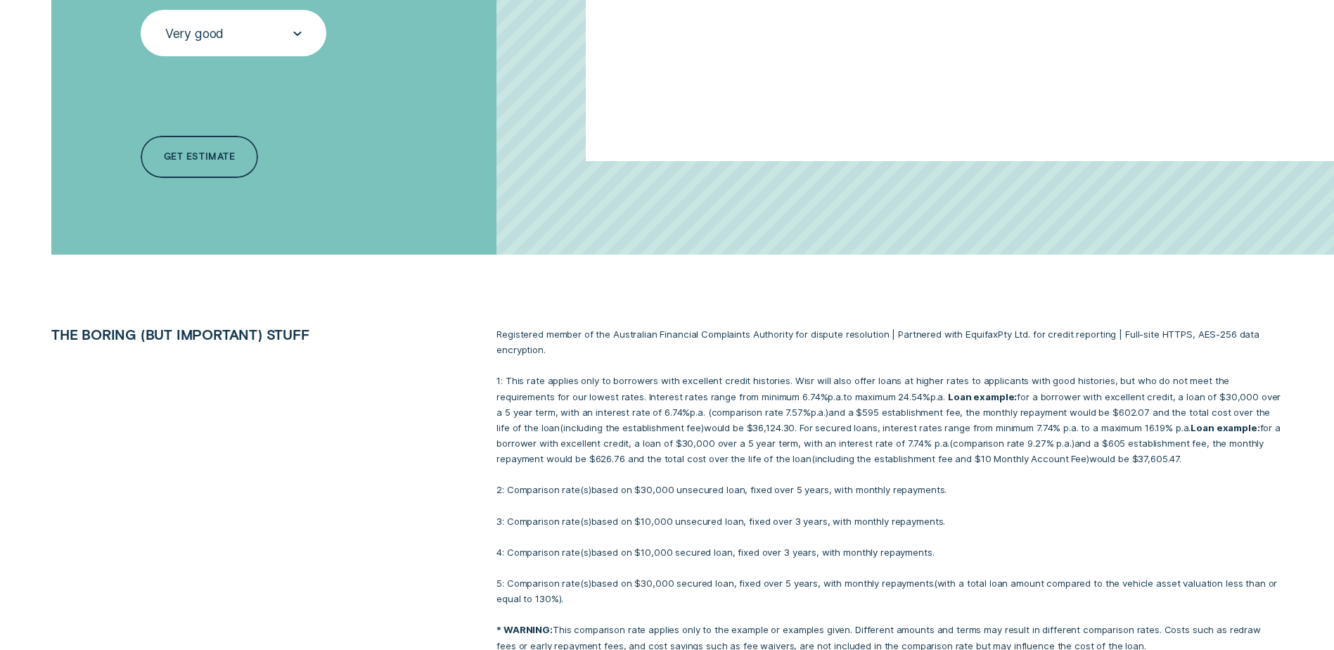
scroll to position [1068, 0]
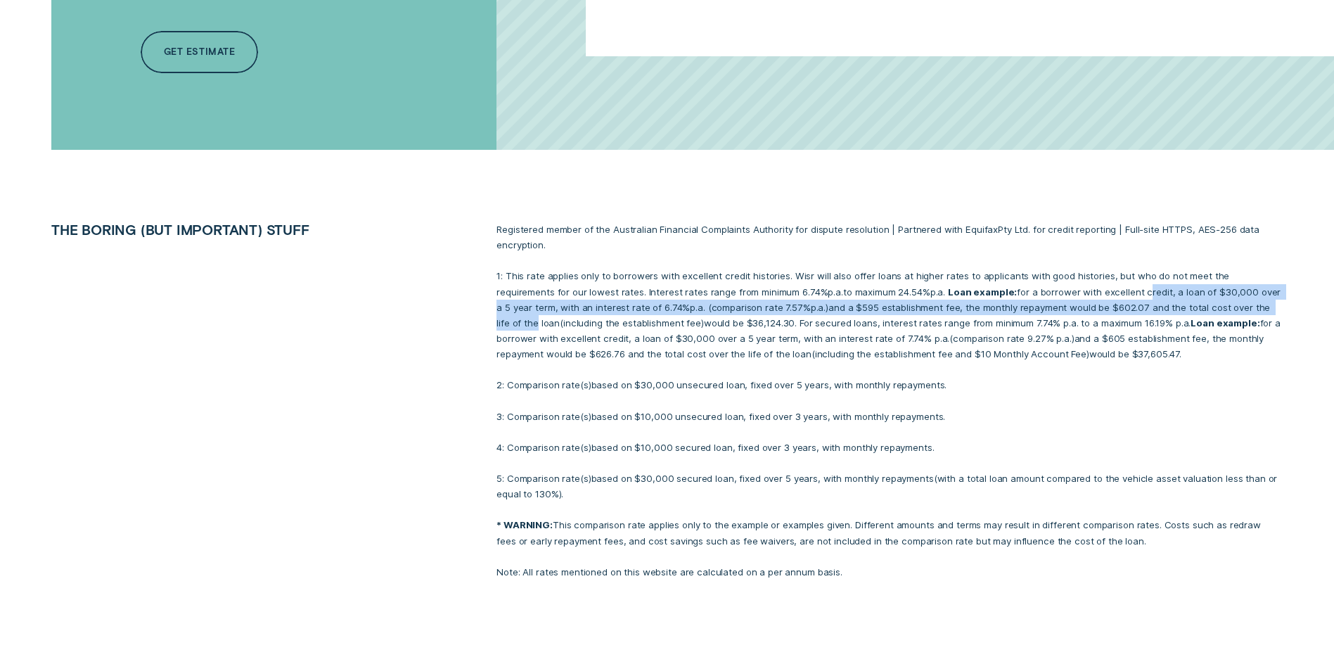
drag, startPoint x: 1208, startPoint y: 307, endPoint x: 1238, endPoint y: 309, distance: 29.7
click at [1238, 309] on p "1: This rate applies only to borrowers with excellent credit histories. Wisr wi…" at bounding box center [890, 315] width 786 height 94
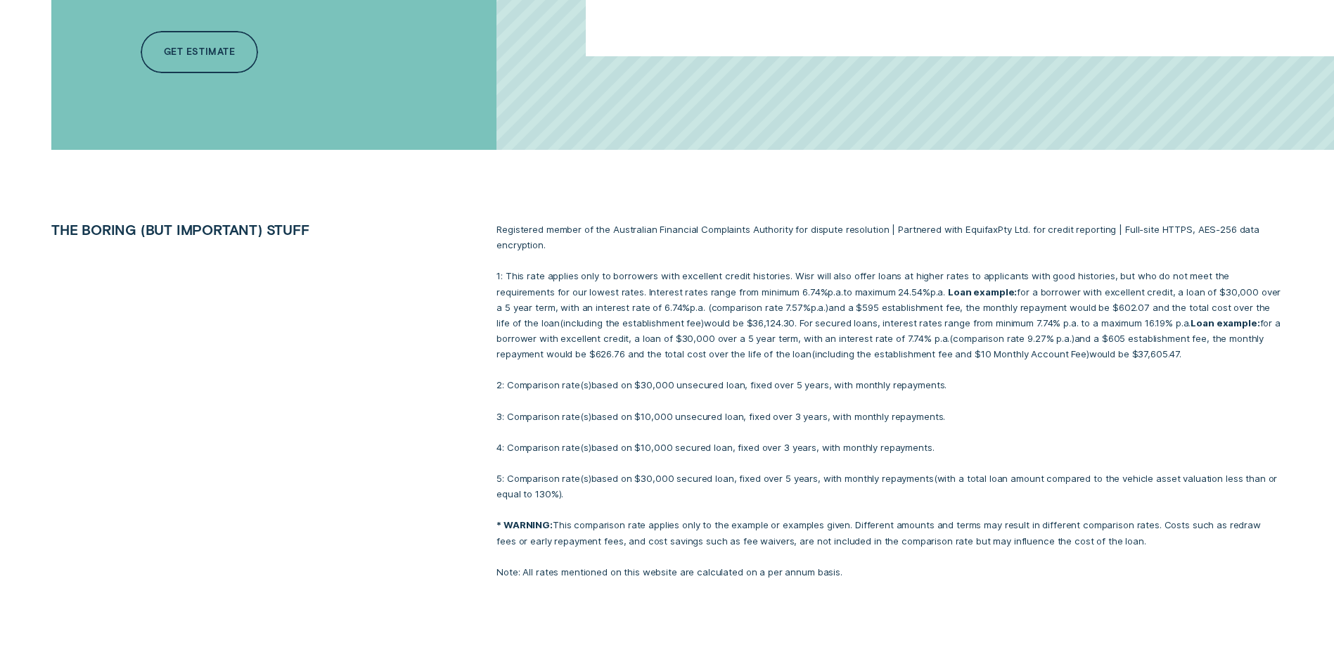
drag, startPoint x: 1238, startPoint y: 309, endPoint x: 1044, endPoint y: 363, distance: 201.3
click at [1044, 363] on div "Registered member of the Australian Financial Complaints Authority for dispute …" at bounding box center [890, 401] width 802 height 358
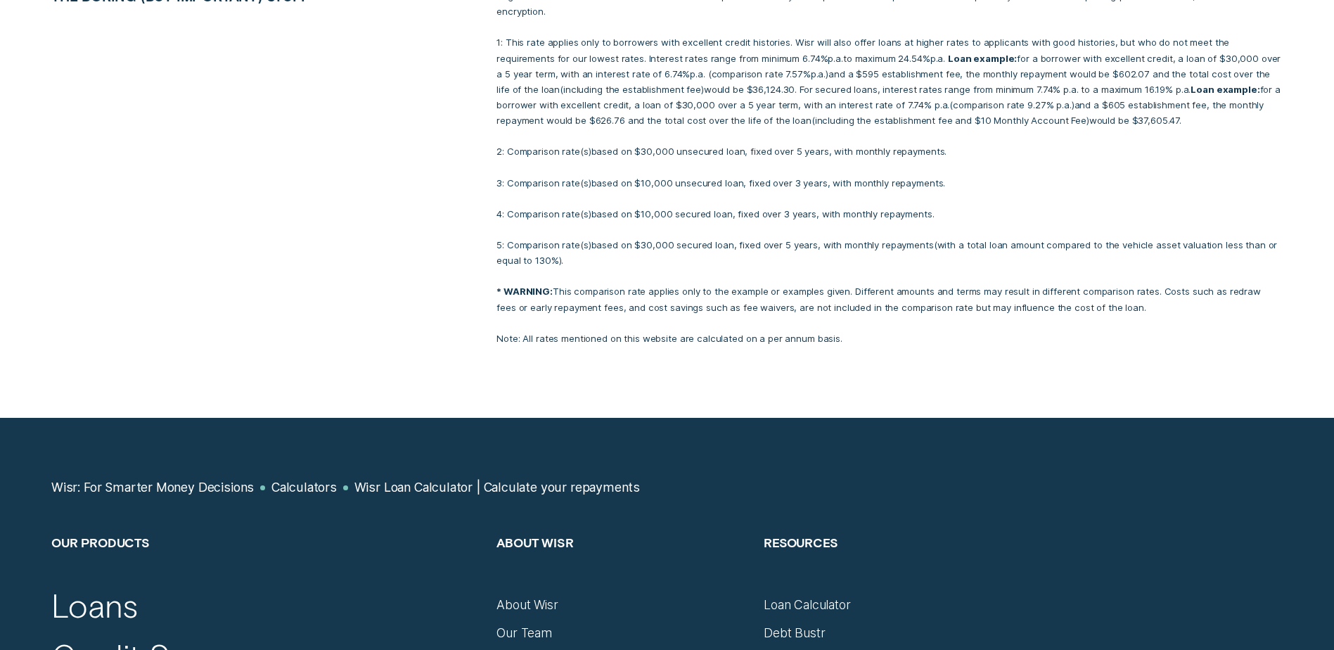
drag, startPoint x: 1030, startPoint y: 381, endPoint x: 1025, endPoint y: 432, distance: 51.5
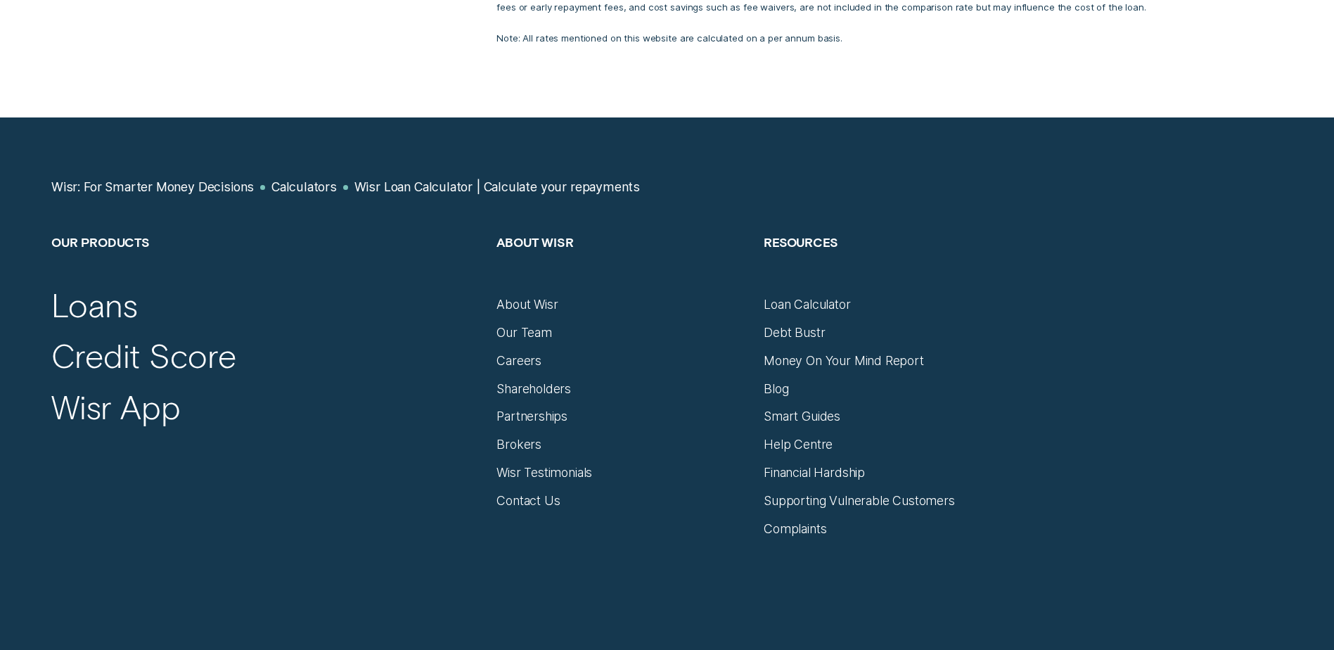
drag, startPoint x: 1025, startPoint y: 432, endPoint x: 1025, endPoint y: 494, distance: 61.9
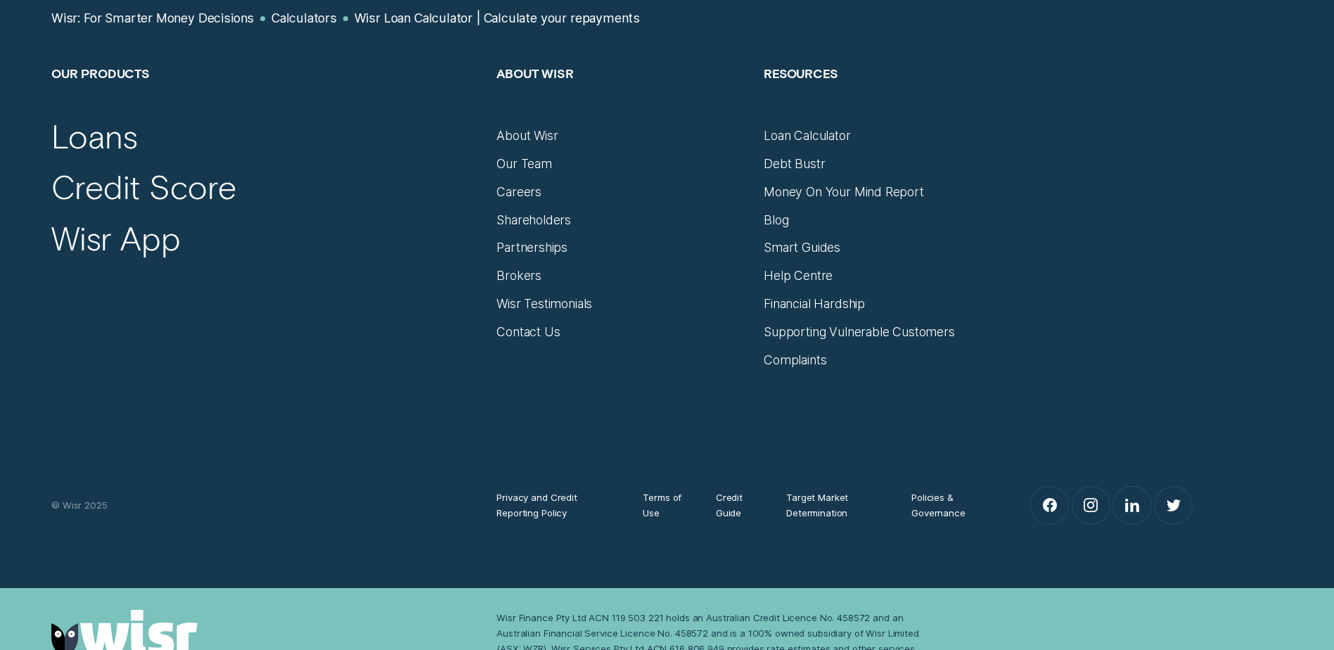
drag, startPoint x: 1025, startPoint y: 494, endPoint x: 1025, endPoint y: 546, distance: 52.0
